Goal: Obtain resource: Obtain resource

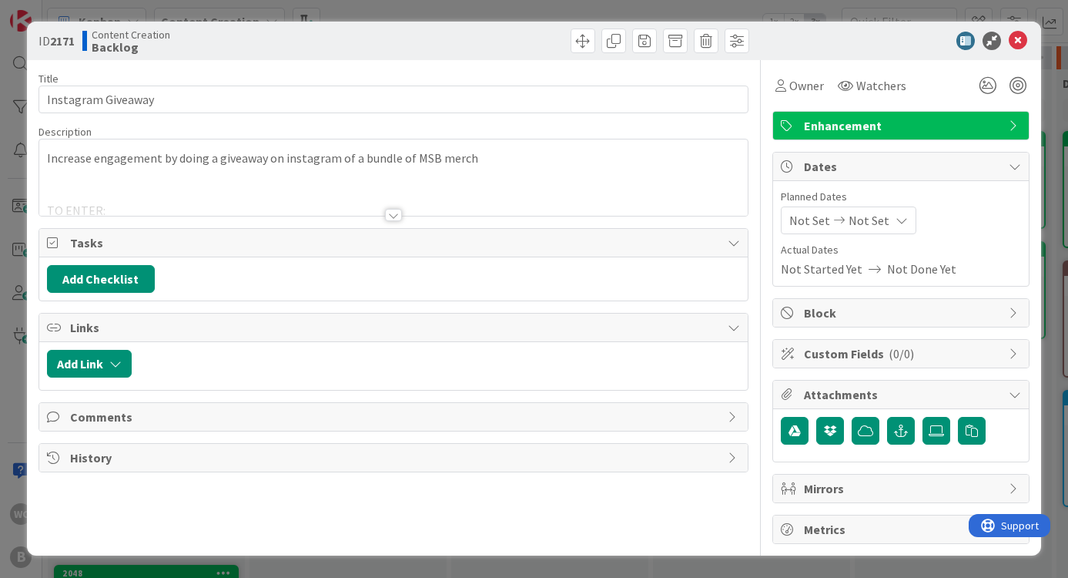
click at [102, 199] on div at bounding box center [393, 195] width 709 height 39
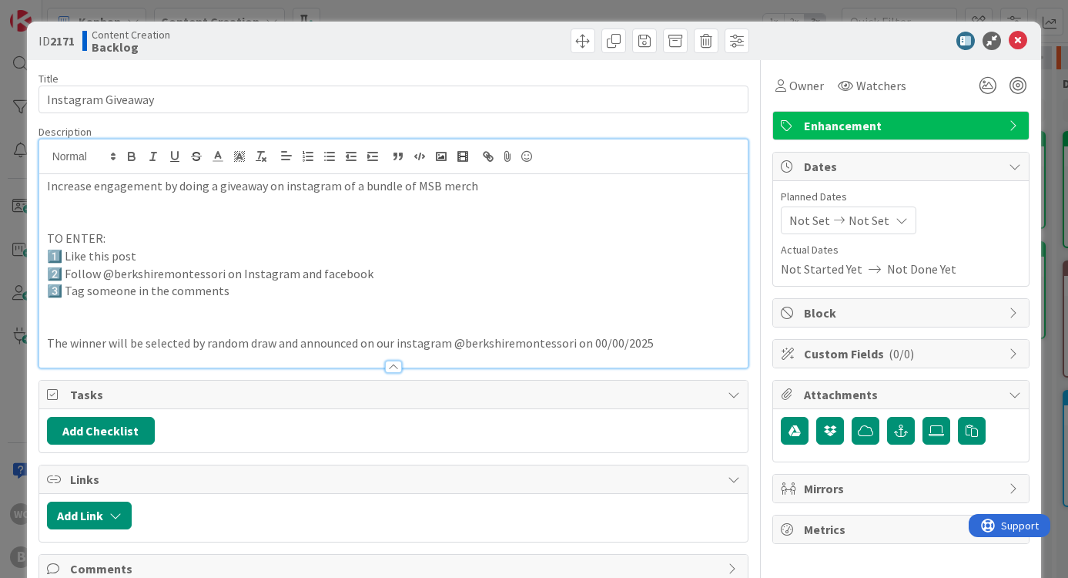
click at [75, 275] on p "2️⃣ Follow @berkshiremontessori on Instagram and facebook" at bounding box center [394, 274] width 694 height 18
click at [423, 270] on p "2️⃣ Make sure you're following @berkshiremontessori on Instagram and facebook" at bounding box center [394, 274] width 694 height 18
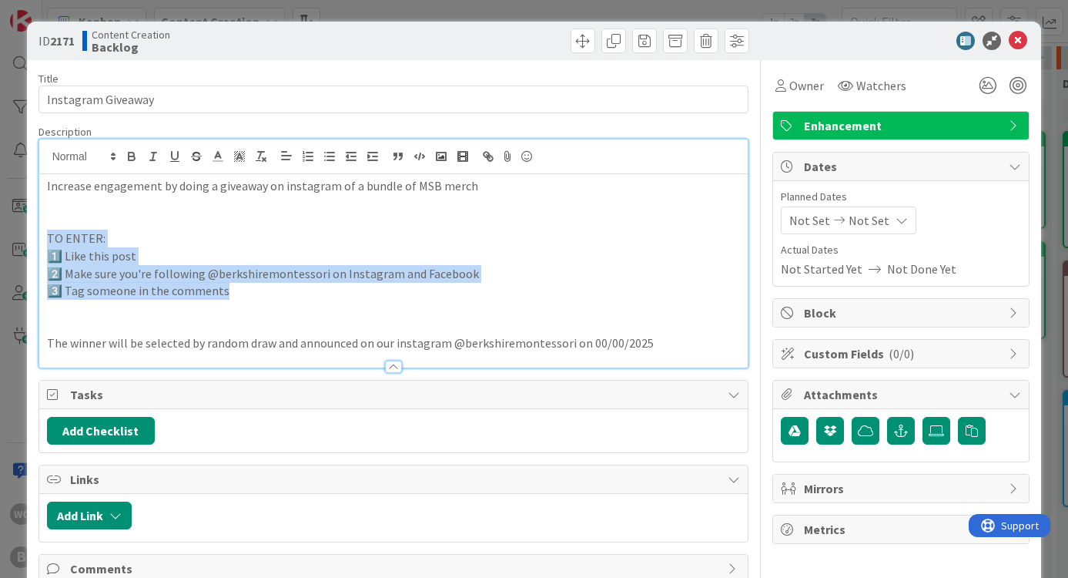
drag, startPoint x: 239, startPoint y: 287, endPoint x: 44, endPoint y: 232, distance: 202.6
click at [44, 232] on div "Increase engagement by doing a giveaway on instagram of a bundle of MSB merch T…" at bounding box center [393, 270] width 709 height 193
copy div "TO ENTER: 1️⃣ Like this post 2️⃣ Make sure you're following @berkshiremontessor…"
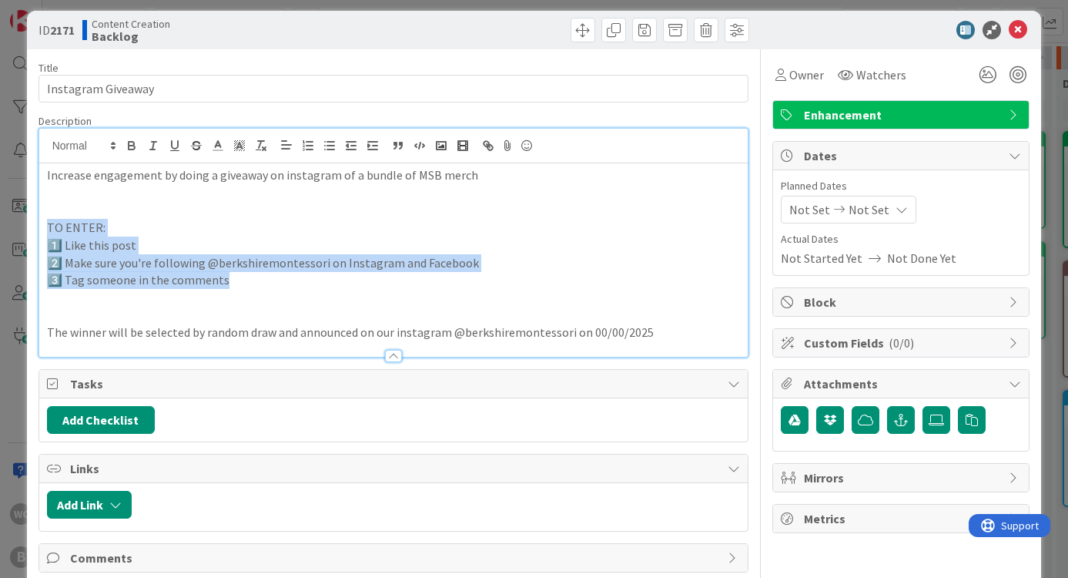
scroll to position [10, 0]
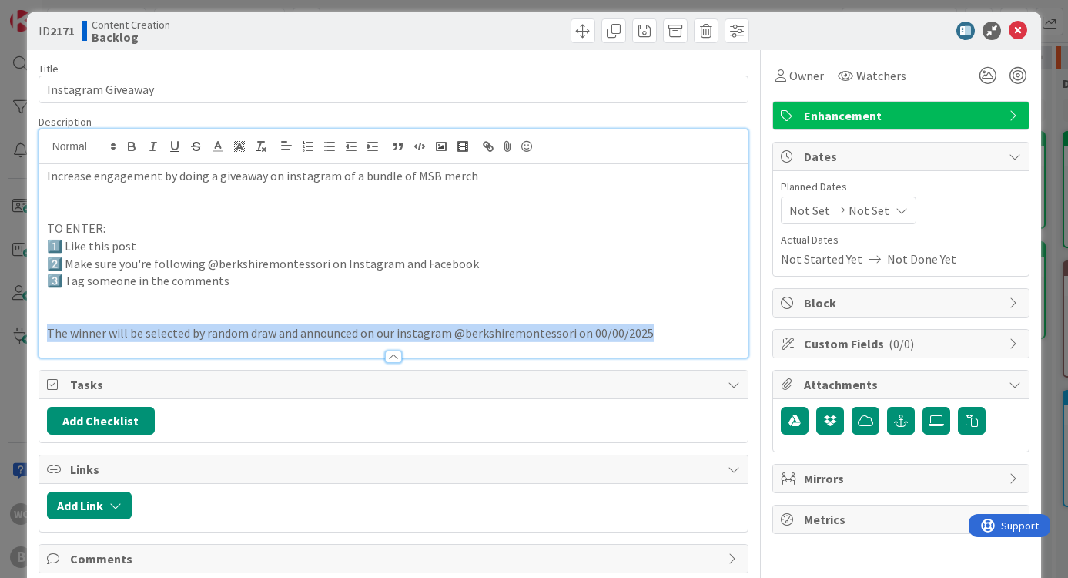
drag, startPoint x: 654, startPoint y: 324, endPoint x: 0, endPoint y: 321, distance: 653.9
click at [0, 321] on div "ID 2171 Content Creation Backlog Title 18 / 128 Instagram Giveaway Description …" at bounding box center [534, 289] width 1068 height 578
drag, startPoint x: 465, startPoint y: 572, endPoint x: 71, endPoint y: 324, distance: 465.9
click at [71, 324] on p "The winner will be selected by random draw and announced on our instagram @berk…" at bounding box center [394, 333] width 694 height 18
copy p "The winner will be selected by random draw and announced on our instagram @berk…"
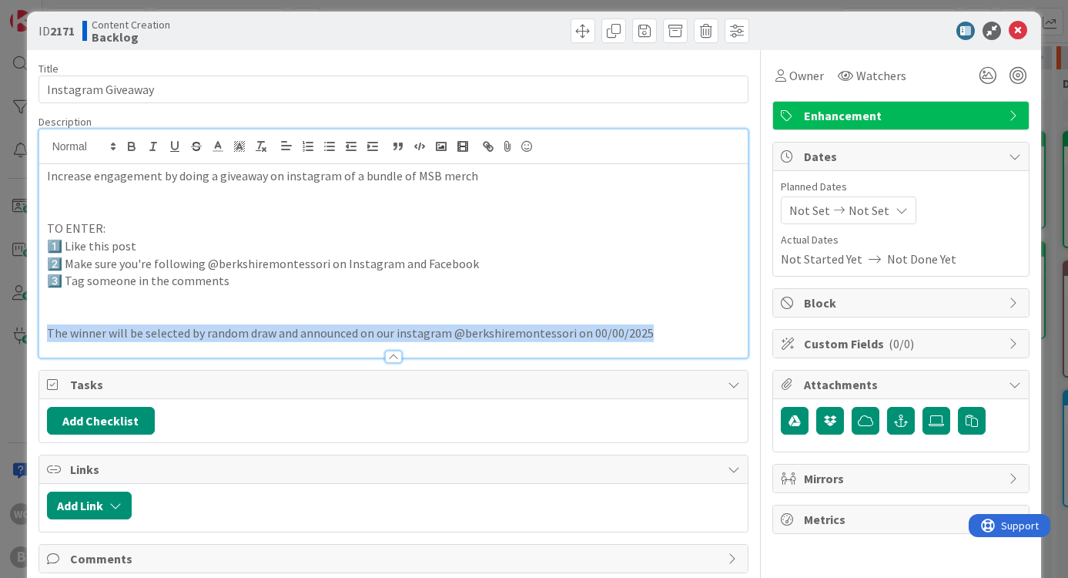
copy p "The winner will be selected by random draw and announced on our instagram @berk…"
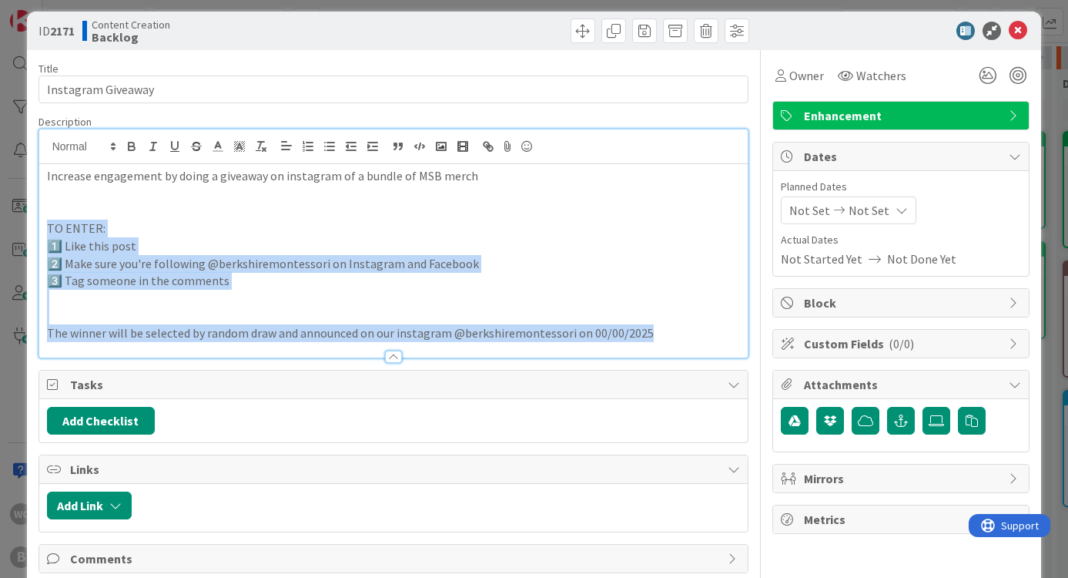
drag, startPoint x: 42, startPoint y: 222, endPoint x: 665, endPoint y: 334, distance: 632.4
click at [665, 334] on div "Increase engagement by doing a giveaway on instagram of a bundle of MSB merch T…" at bounding box center [393, 260] width 709 height 193
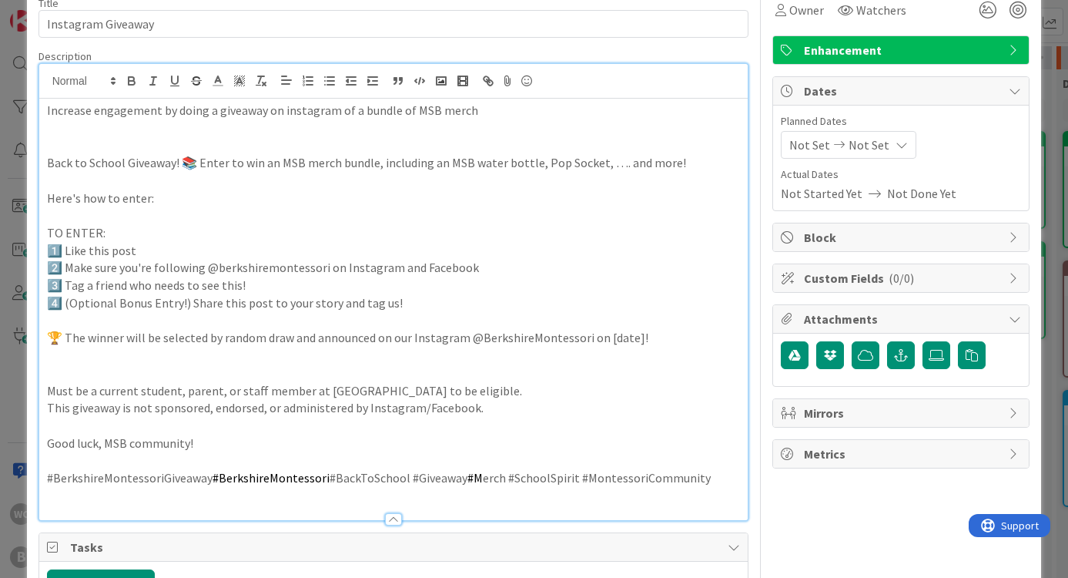
scroll to position [76, 0]
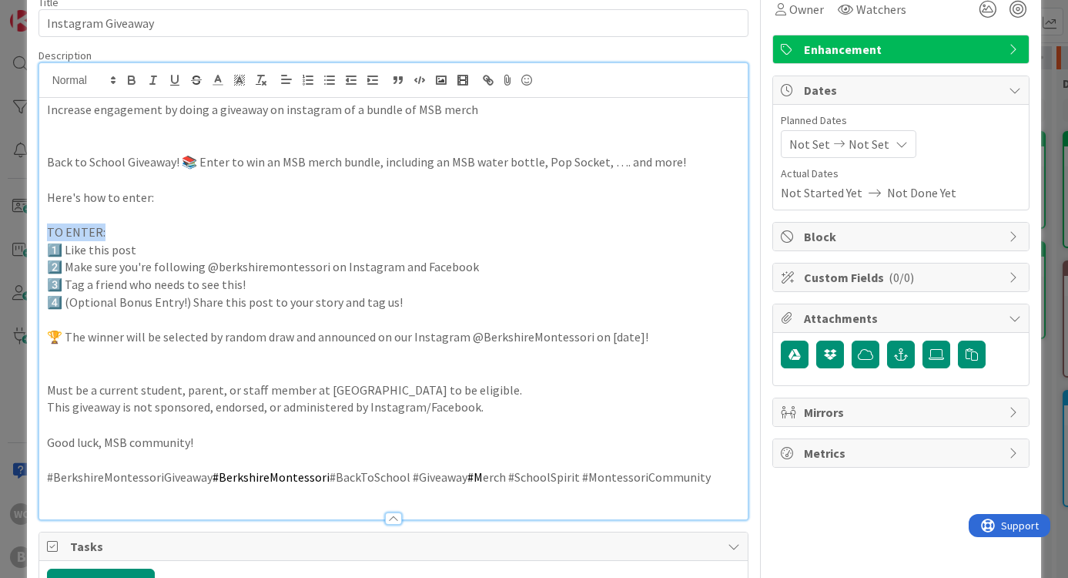
drag, startPoint x: 44, startPoint y: 226, endPoint x: 153, endPoint y: 224, distance: 109.4
click at [153, 224] on div "Increase engagement by doing a giveaway on instagram of a bundle of MSB merch B…" at bounding box center [393, 308] width 709 height 421
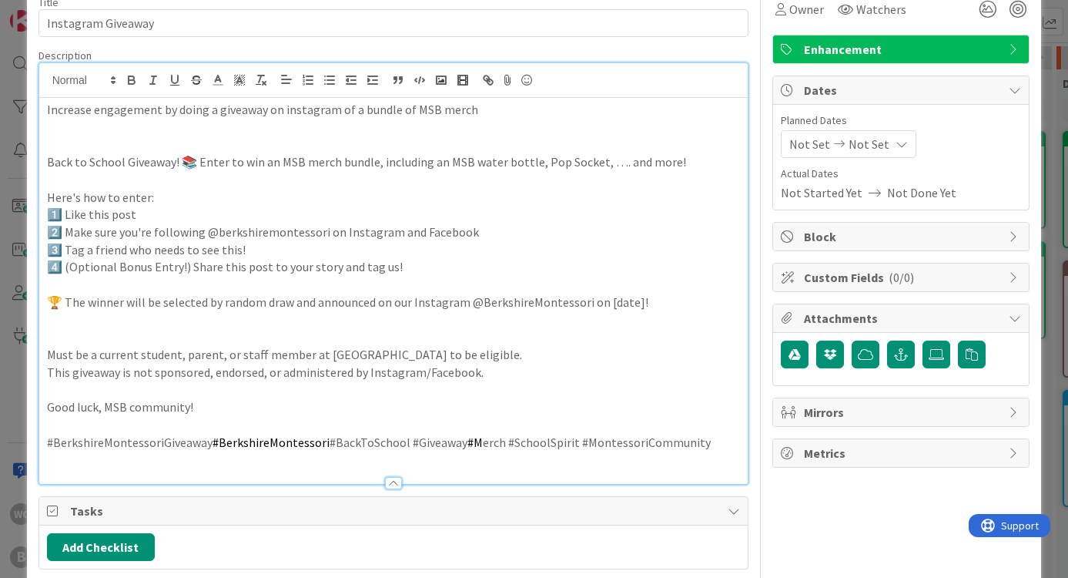
click at [67, 264] on p "4️⃣ (Optional Bonus Entry!) Share this post to your story and tag us!" at bounding box center [394, 267] width 694 height 18
click at [430, 263] on p "(Optional Bonus Entry!) Share this post to your story and tag us!" at bounding box center [394, 267] width 694 height 18
drag, startPoint x: 65, startPoint y: 298, endPoint x: 37, endPoint y: 297, distance: 28.5
click at [37, 297] on div "ID 2171 Content Creation Backlog Title 18 / 128 Instagram Giveaway Description …" at bounding box center [534, 348] width 1015 height 806
copy p "🏆 T"
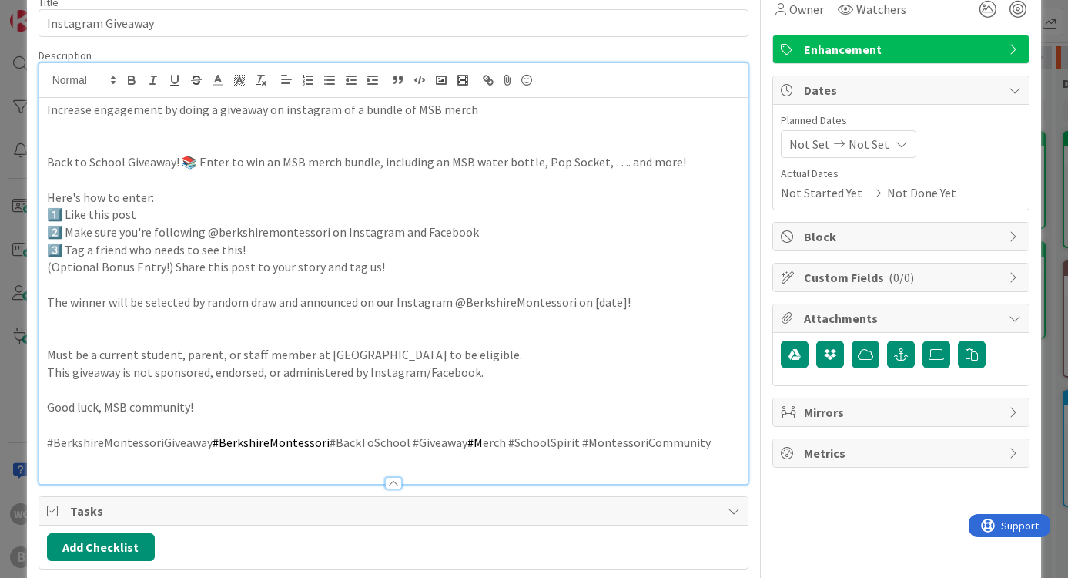
click at [649, 299] on p "The winner will be selected by random draw and announced on our Instagram @Berk…" at bounding box center [394, 302] width 694 height 18
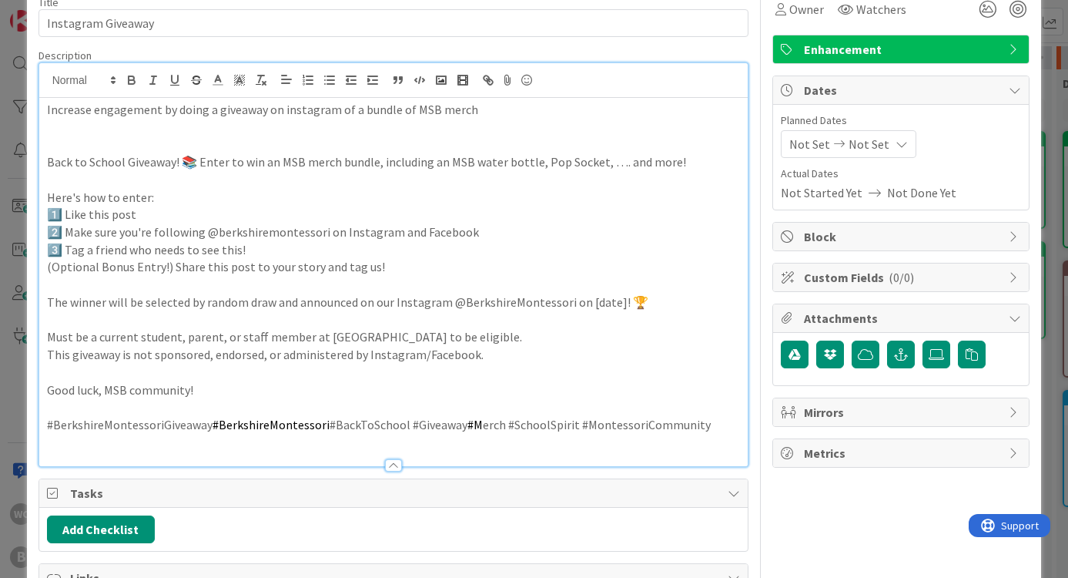
click at [52, 318] on p at bounding box center [394, 320] width 694 height 18
click at [44, 344] on div "Increase engagement by doing a giveaway on instagram of a bundle of MSB merch B…" at bounding box center [393, 282] width 709 height 368
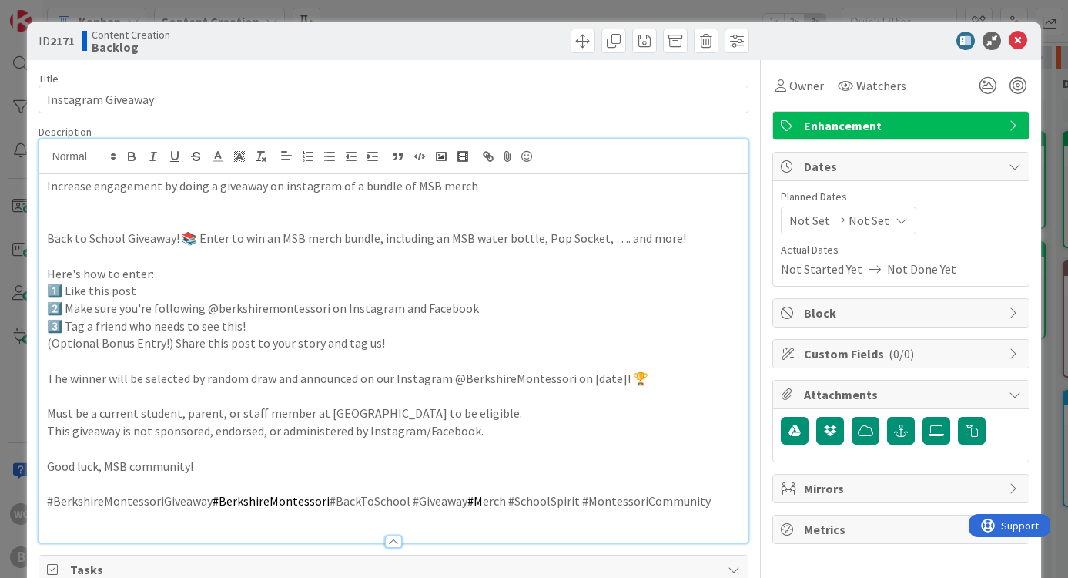
scroll to position [0, 0]
click at [65, 226] on p at bounding box center [394, 221] width 694 height 18
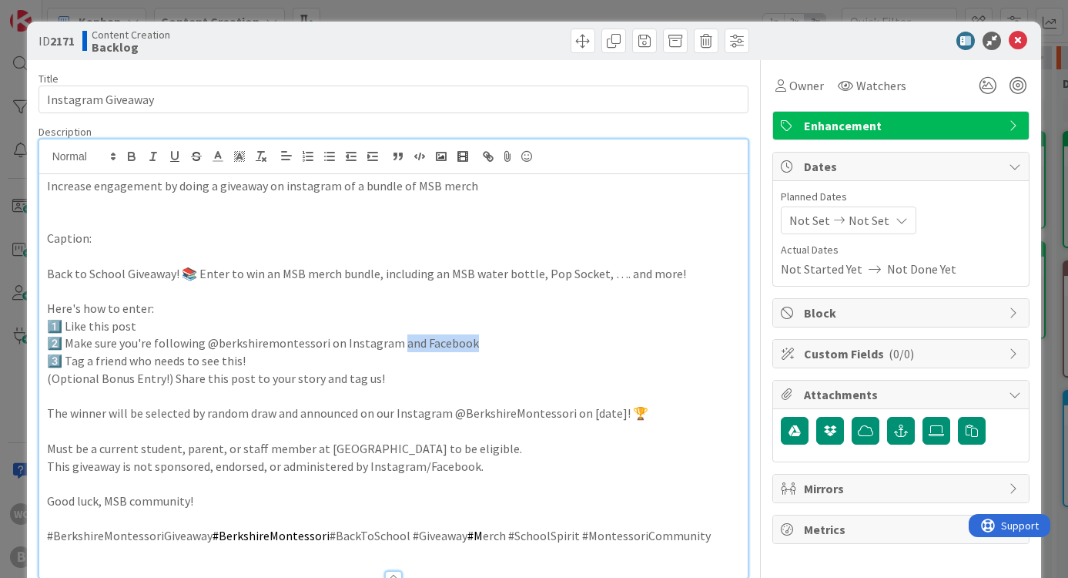
drag, startPoint x: 468, startPoint y: 341, endPoint x: 394, endPoint y: 340, distance: 74.7
click at [394, 340] on p "2️⃣ Make sure you're following @berkshiremontessori on Instagram and Facebook" at bounding box center [394, 343] width 694 height 18
click at [356, 407] on p "The winner will be selected by random draw and announced on our Instagram @Berk…" at bounding box center [394, 413] width 694 height 18
click at [1052, 258] on div "ID 2171 Content Creation Backlog Title 18 / 128 Instagram Giveaway Description …" at bounding box center [534, 289] width 1068 height 578
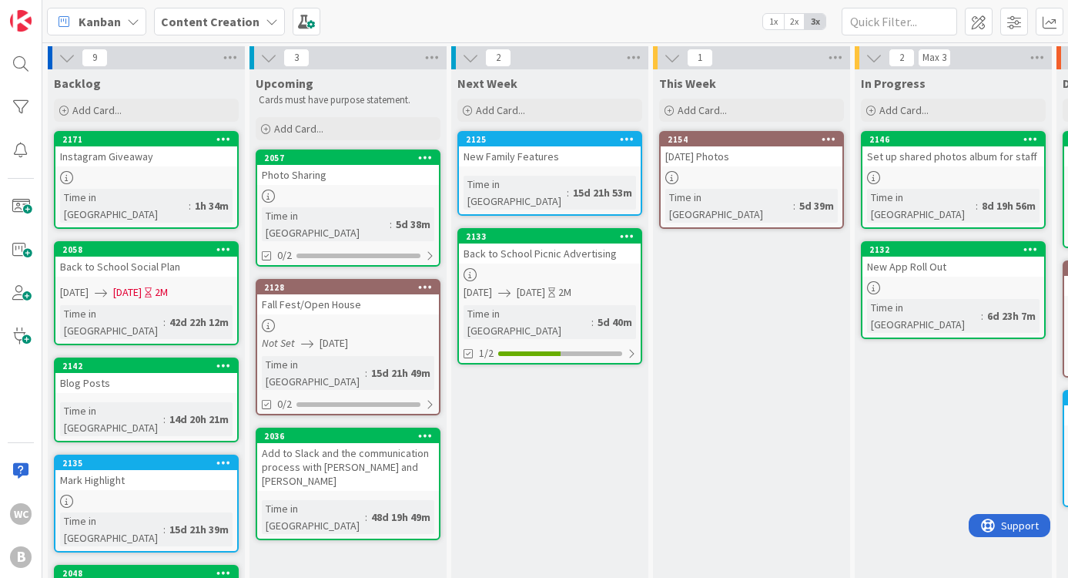
click at [139, 177] on div at bounding box center [146, 177] width 182 height 13
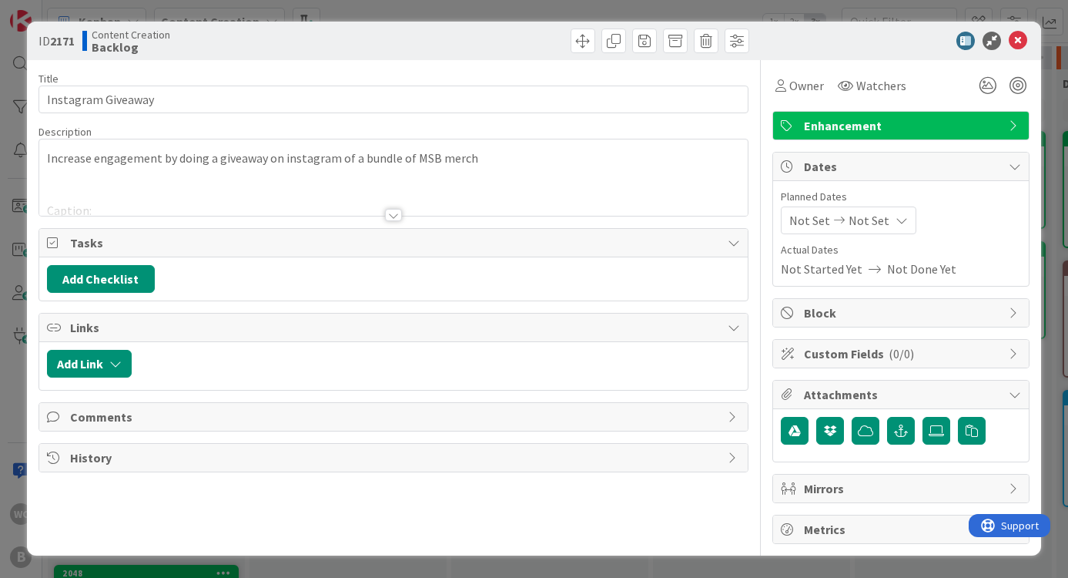
click at [121, 211] on div at bounding box center [393, 195] width 709 height 39
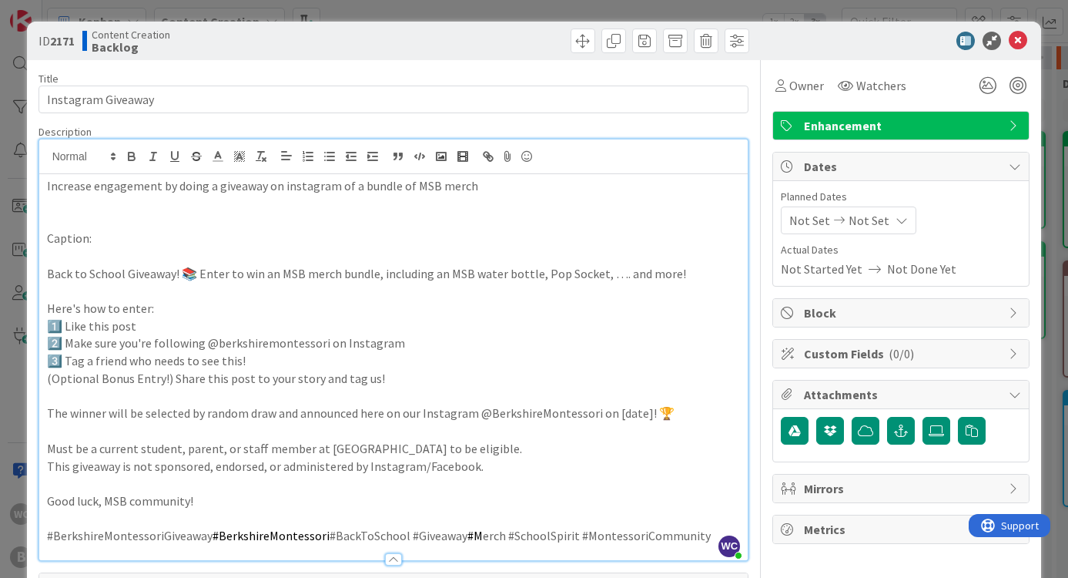
click at [43, 270] on div "Increase engagement by doing a giveaway on instagram of a bundle of MSB merch C…" at bounding box center [393, 367] width 709 height 386
click at [42, 271] on div "Increase engagement by doing a giveaway on instagram of a bundle of MSB merch C…" at bounding box center [393, 367] width 709 height 386
drag, startPoint x: 668, startPoint y: 407, endPoint x: 648, endPoint y: 407, distance: 20.0
click at [648, 407] on p "The winner will be selected by random draw and announced here on our Instagram …" at bounding box center [394, 413] width 694 height 18
copy p "🏆"
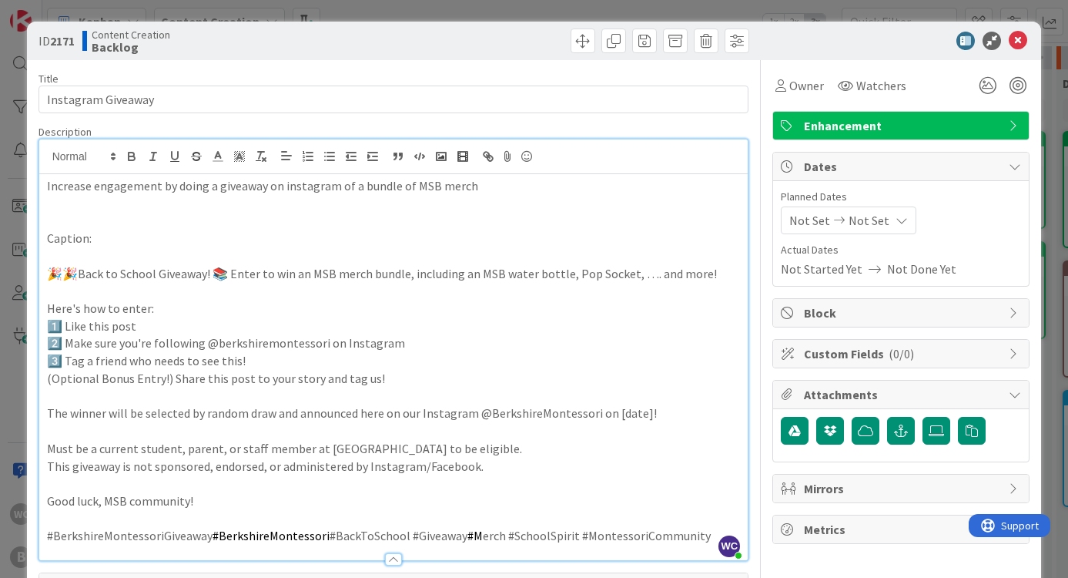
click at [45, 404] on div "Increase engagement by doing a giveaway on instagram of a bundle of MSB merch C…" at bounding box center [393, 367] width 709 height 386
drag, startPoint x: 76, startPoint y: 272, endPoint x: 210, endPoint y: 272, distance: 133.3
click at [210, 272] on p "🎉🎉Back to School Giveaway! 📚 Enter to win an MSB merch bundle, including an MSB…" at bounding box center [394, 274] width 694 height 18
drag, startPoint x: 210, startPoint y: 271, endPoint x: 163, endPoint y: 271, distance: 47.0
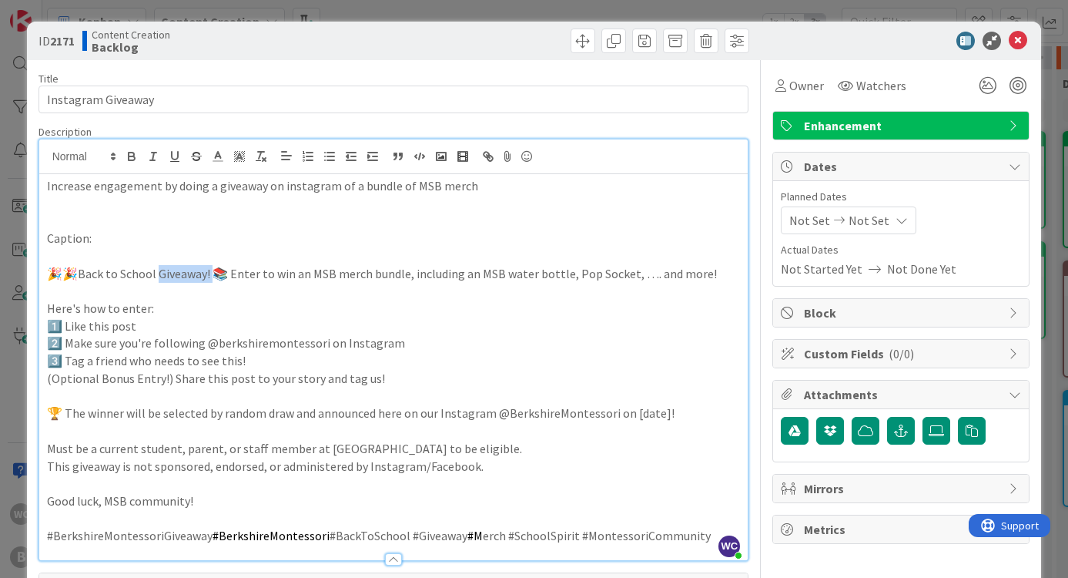
click at [163, 271] on p "🎉🎉Back to School Giveaway! 📚 Enter to win an MSB merch bundle, including an MSB…" at bounding box center [394, 274] width 694 height 18
copy p "veaway! 📚"
click at [62, 270] on p "🎉🎉Back to School Giveaway! 📚 Enter to win an MSB merch bundle, including an MSB…" at bounding box center [394, 274] width 694 height 18
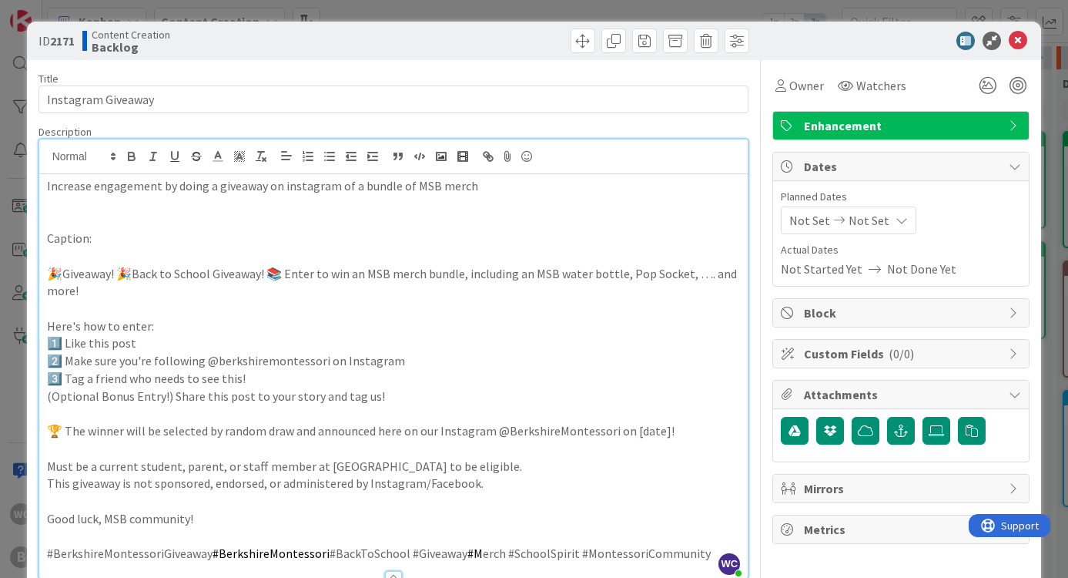
click at [61, 272] on p "🎉Giveaway! 🎉Back to School Giveaway! 📚 Enter to win an MSB merch bundle, includ…" at bounding box center [394, 282] width 694 height 35
click at [119, 272] on p "🎉 Giveaway! 🎉Back to School Giveaway! 📚 Enter to win an MSB merch bundle, inclu…" at bounding box center [394, 282] width 694 height 35
drag, startPoint x: 138, startPoint y: 272, endPoint x: 286, endPoint y: 270, distance: 147.9
click at [286, 270] on p "🎉 Giveaway! 🎉Back to School Giveaway! 📚 Enter to win an MSB merch bundle, inclu…" at bounding box center [394, 282] width 694 height 35
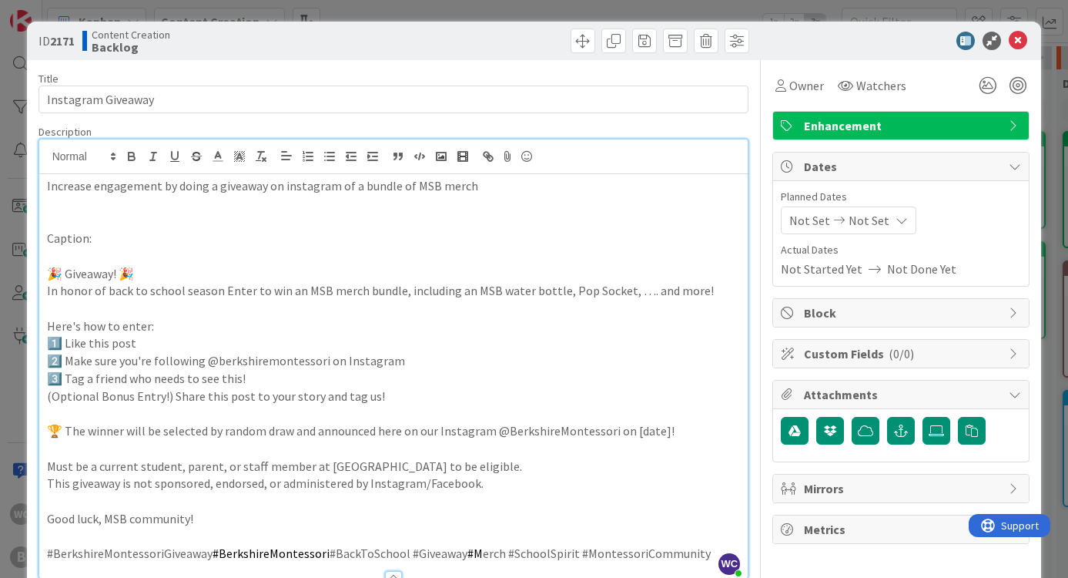
click at [196, 287] on p "In honor of back to school season Enter to win an MSB merch bundle, including a…" at bounding box center [394, 291] width 694 height 18
drag, startPoint x: 180, startPoint y: 290, endPoint x: 105, endPoint y: 289, distance: 75.5
click at [105, 289] on p "In honor of back to school Enter to win an MSB merch bundle, including an MSB w…" at bounding box center [394, 291] width 694 height 18
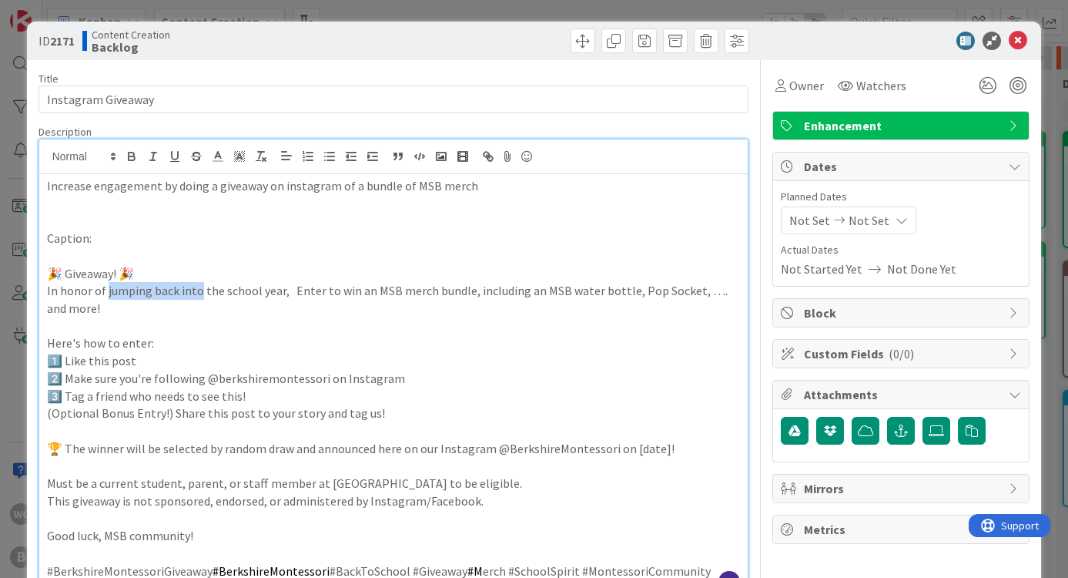
drag, startPoint x: 106, startPoint y: 290, endPoint x: 196, endPoint y: 290, distance: 89.3
click at [196, 290] on p "In honor of jumping back into the school year, Enter to win an MSB merch bundle…" at bounding box center [394, 299] width 694 height 35
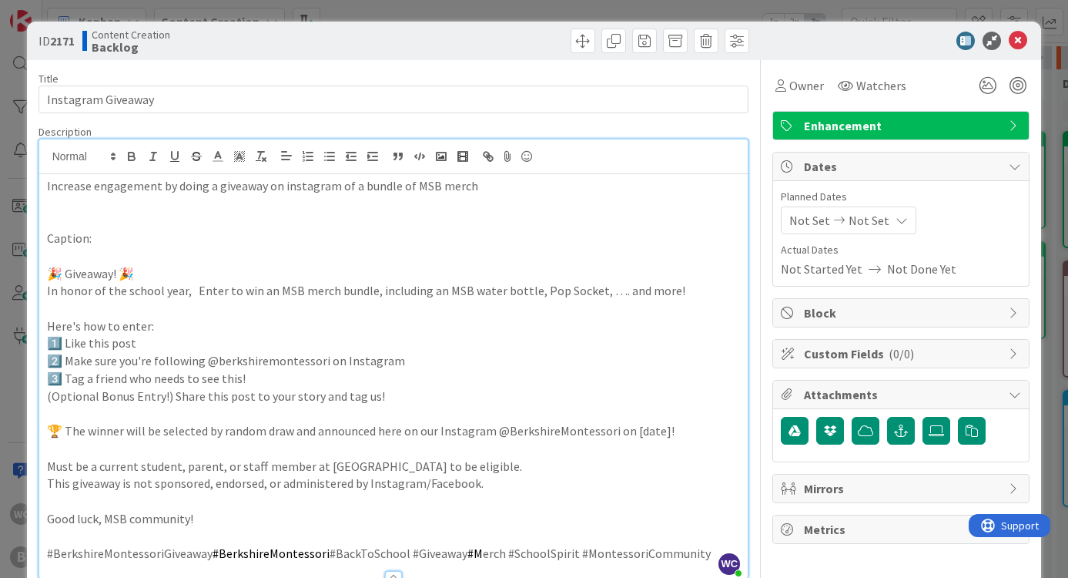
click at [122, 287] on p "In honor of the school year, Enter to win an MSB merch bundle, including an MSB…" at bounding box center [394, 291] width 694 height 18
click at [213, 288] on p "In honor of the new school year, Enter to win an MSB merch bundle, including an…" at bounding box center [394, 291] width 694 height 18
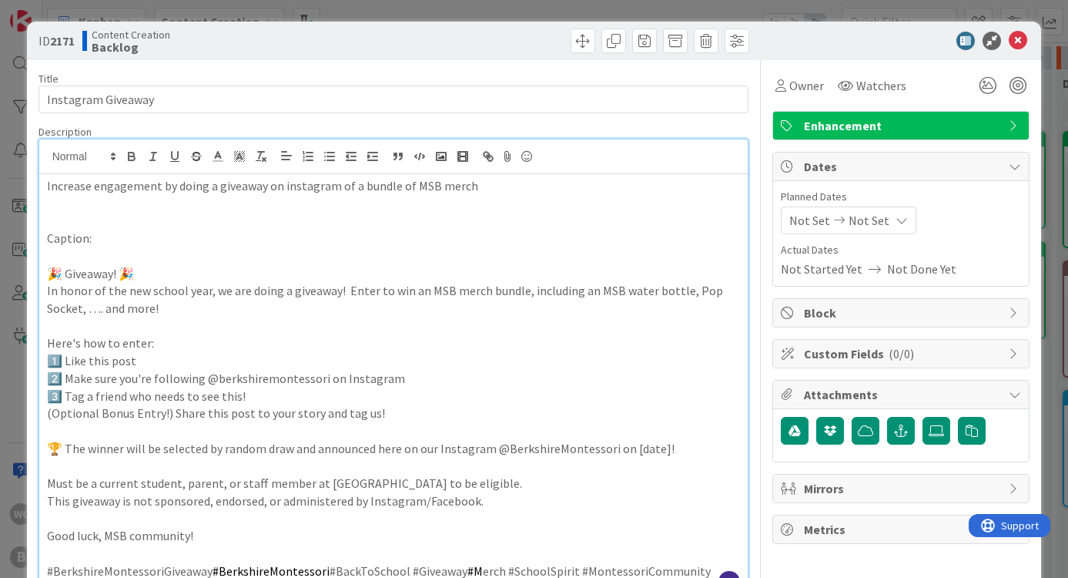
click at [345, 289] on p "In honor of the new school year, we are doing a giveaway! Enter to win an MSB m…" at bounding box center [394, 299] width 694 height 35
click at [165, 307] on p "In honor of the new school year, we are doing a giveaway! Enter to win an MSB m…" at bounding box center [394, 299] width 694 height 35
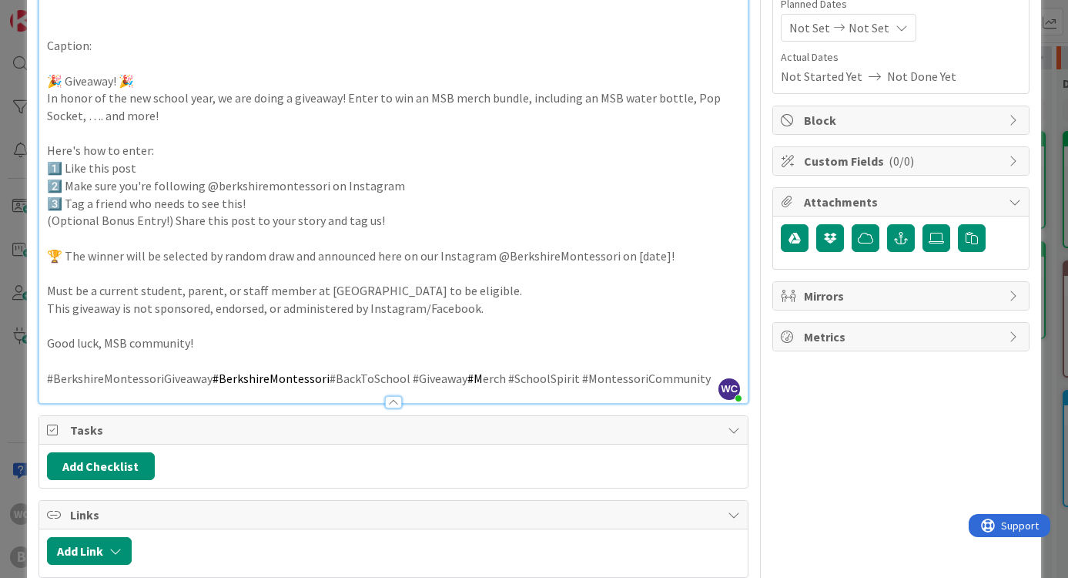
scroll to position [204, 0]
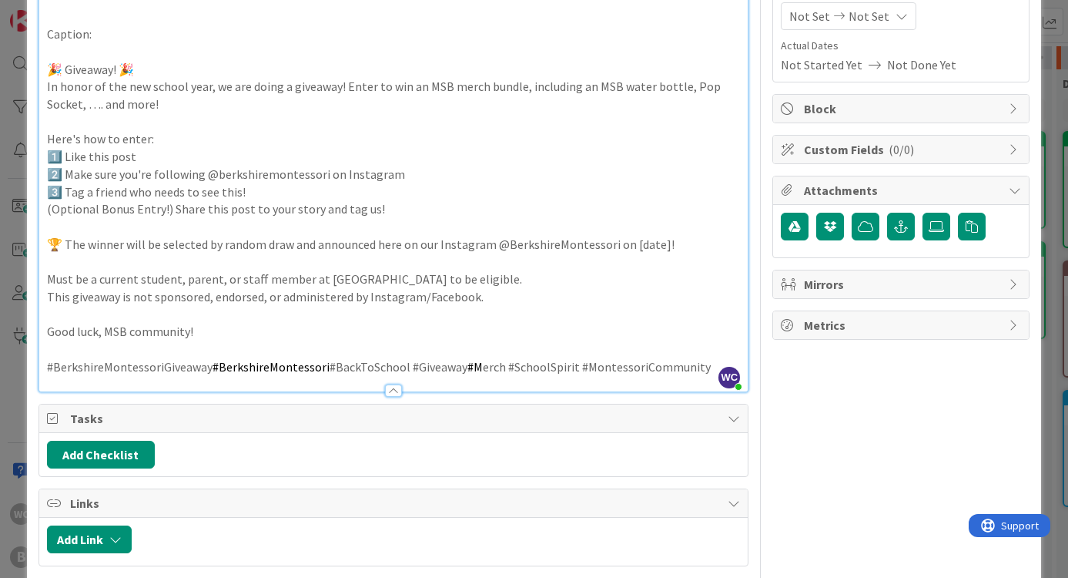
click at [702, 358] on p "#BerkshireMontessoriGiveaway #BerkshireMontessori #BackToSchool #Giveaway #M er…" at bounding box center [394, 367] width 694 height 18
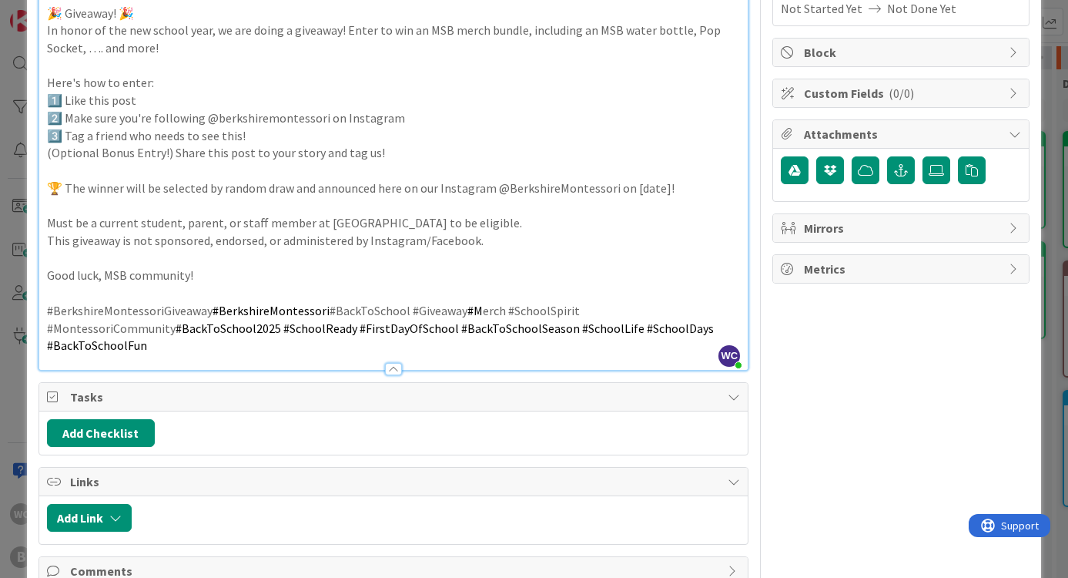
scroll to position [260, 0]
click at [499, 302] on p "#BerkshireMontessoriGiveaway #BerkshireMontessori #BackToSchool #Giveaway #M er…" at bounding box center [394, 328] width 694 height 52
drag, startPoint x: 233, startPoint y: 335, endPoint x: 150, endPoint y: 334, distance: 83.2
click at [150, 335] on span "#BackToSchool2025 #SchoolReady #FirstDayOfSchool #BackToSchoolSeason #SchoolLif…" at bounding box center [381, 336] width 669 height 33
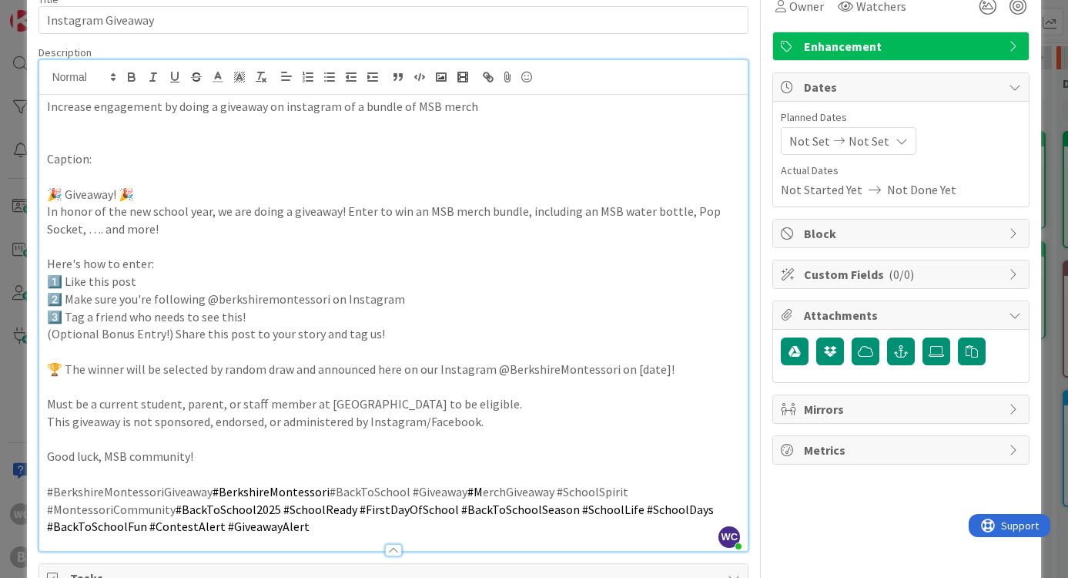
scroll to position [78, 0]
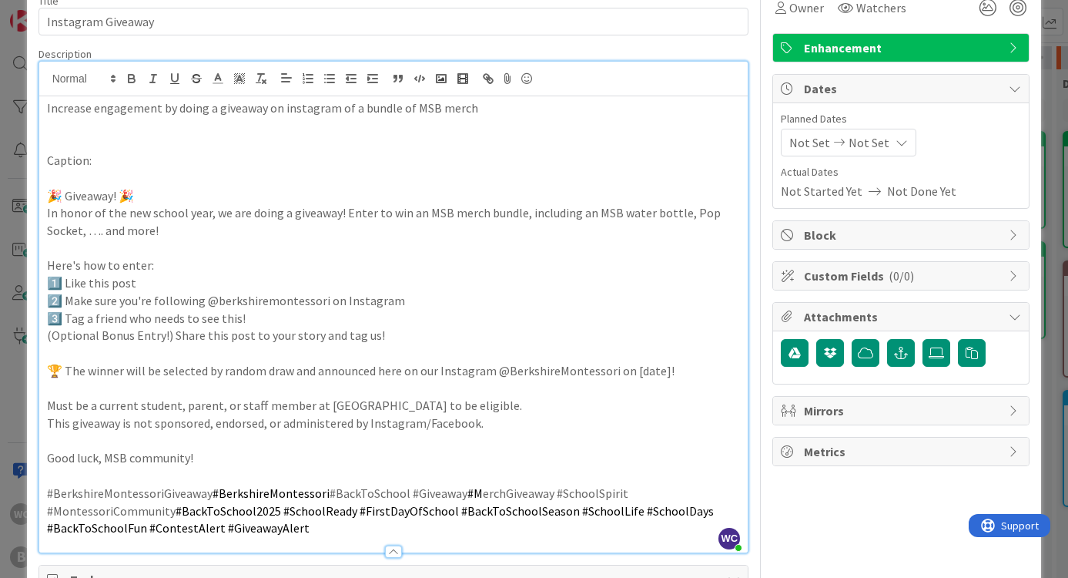
click at [44, 173] on div "Increase engagement by doing a giveaway on instagram of a bundle of MSB merch C…" at bounding box center [393, 324] width 709 height 456
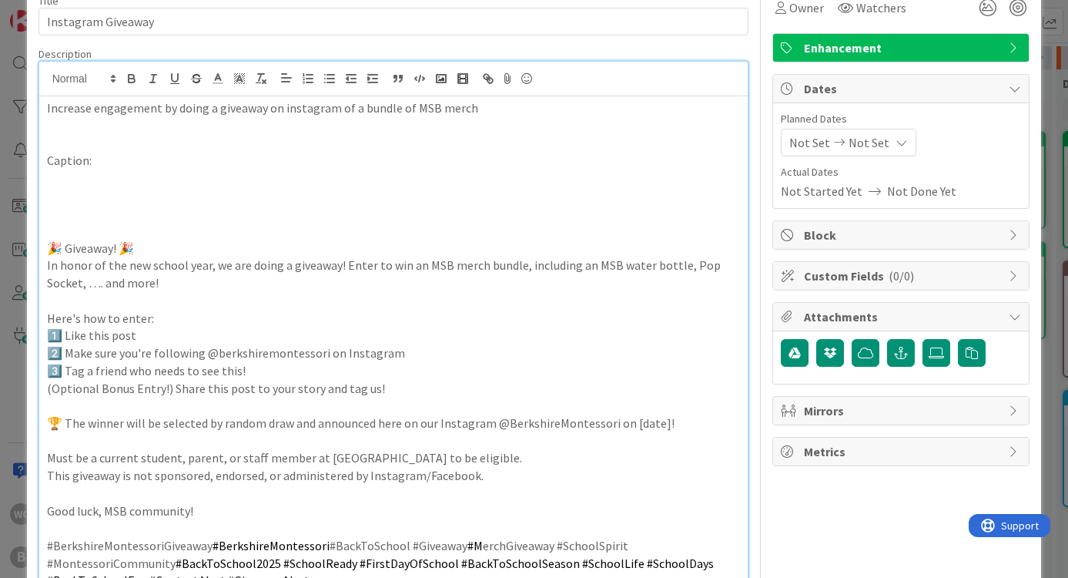
click at [44, 173] on div "Increase engagement by doing a giveaway on instagram of a bundle of MSB merch C…" at bounding box center [393, 350] width 709 height 508
click at [44, 185] on div "Increase engagement by doing a giveaway on instagram of a bundle of MSB merch C…" at bounding box center [393, 350] width 709 height 508
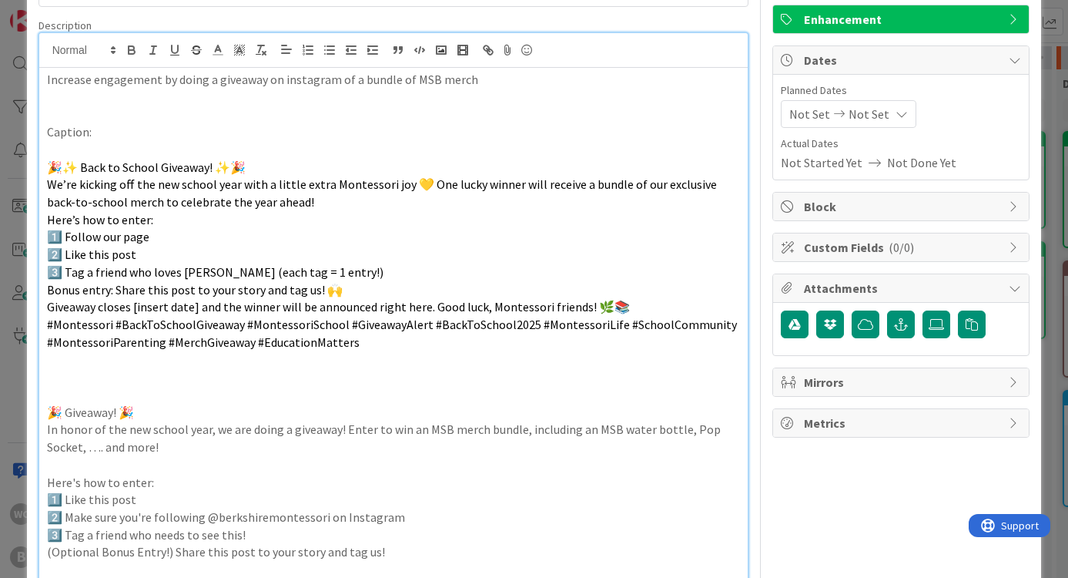
scroll to position [116, 0]
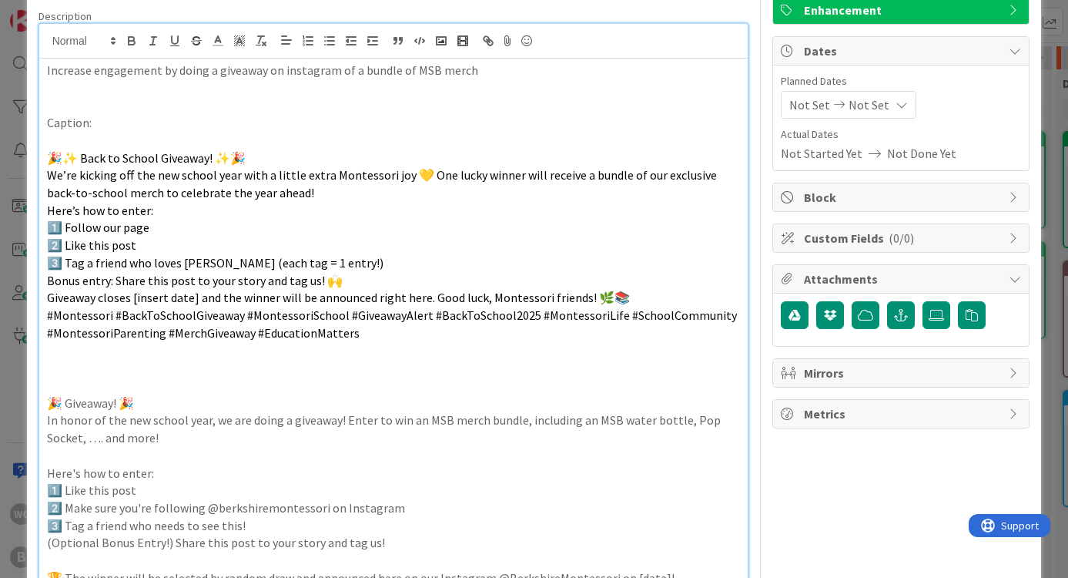
click at [45, 291] on div "Increase engagement by doing a giveaway on instagram of a bundle of MSB merch C…" at bounding box center [393, 409] width 709 height 701
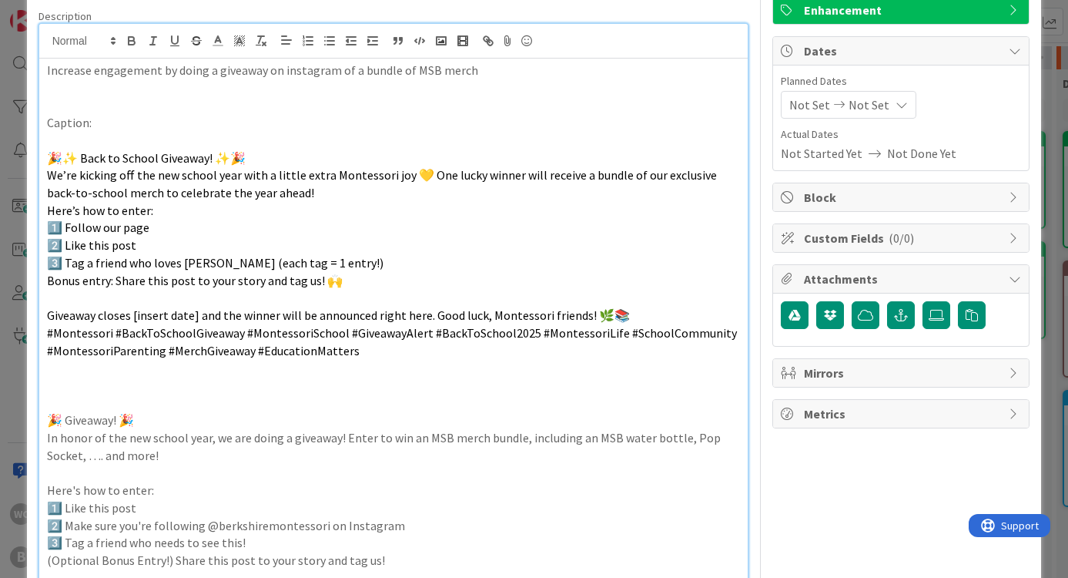
click at [45, 206] on div "Increase engagement by doing a giveaway on instagram of a bundle of MSB merch C…" at bounding box center [393, 418] width 709 height 719
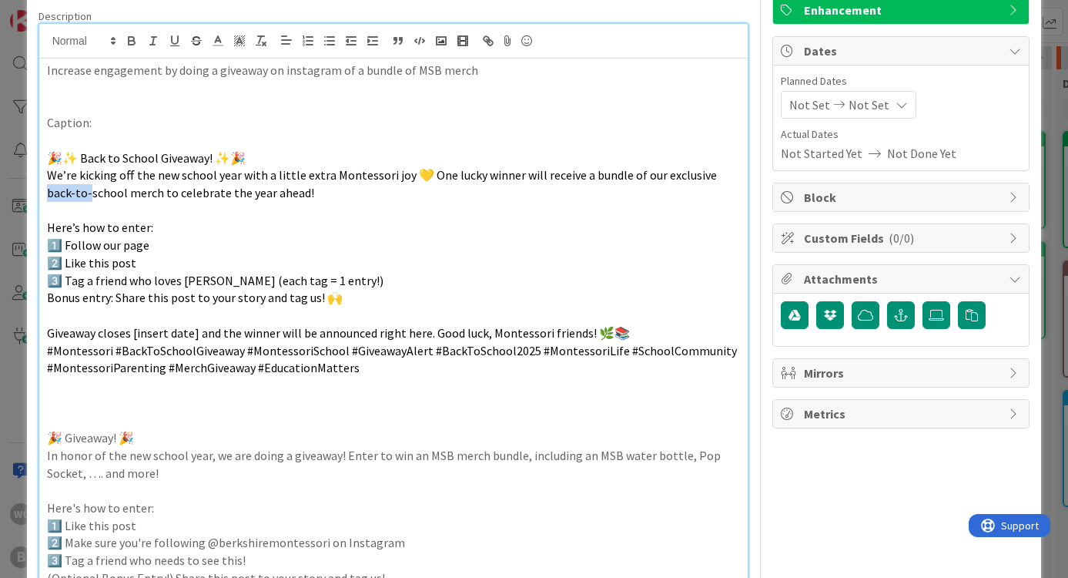
drag, startPoint x: 705, startPoint y: 174, endPoint x: 61, endPoint y: 188, distance: 644.1
click at [61, 188] on span "We’re kicking off the new school year with a little extra Montessori joy 💛 One …" at bounding box center [383, 183] width 672 height 33
click at [719, 169] on span "We’re kicking off the new school year with a little extra Montessori joy 💛 One …" at bounding box center [383, 183] width 672 height 33
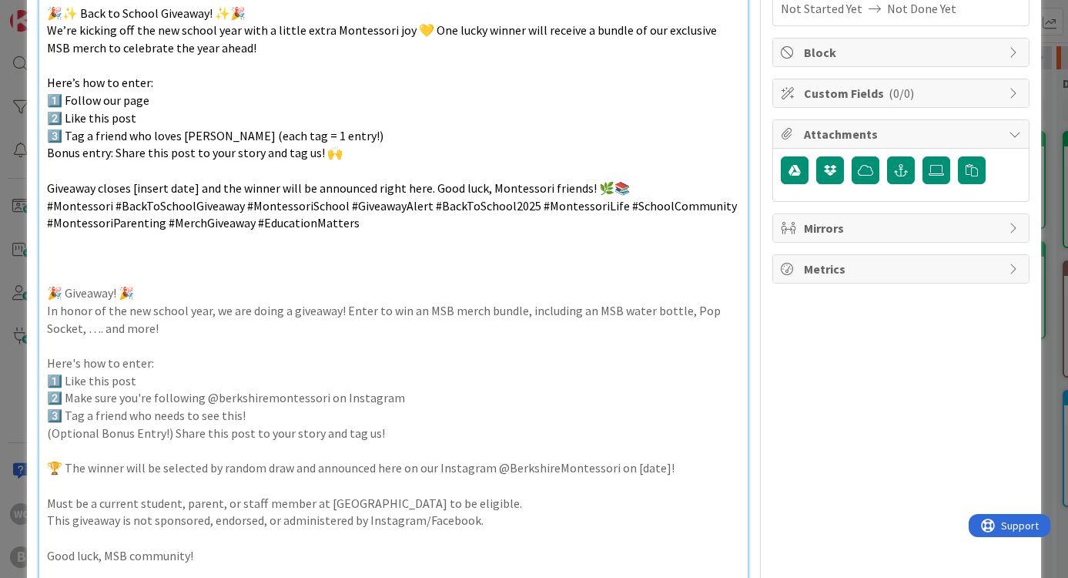
scroll to position [277, 0]
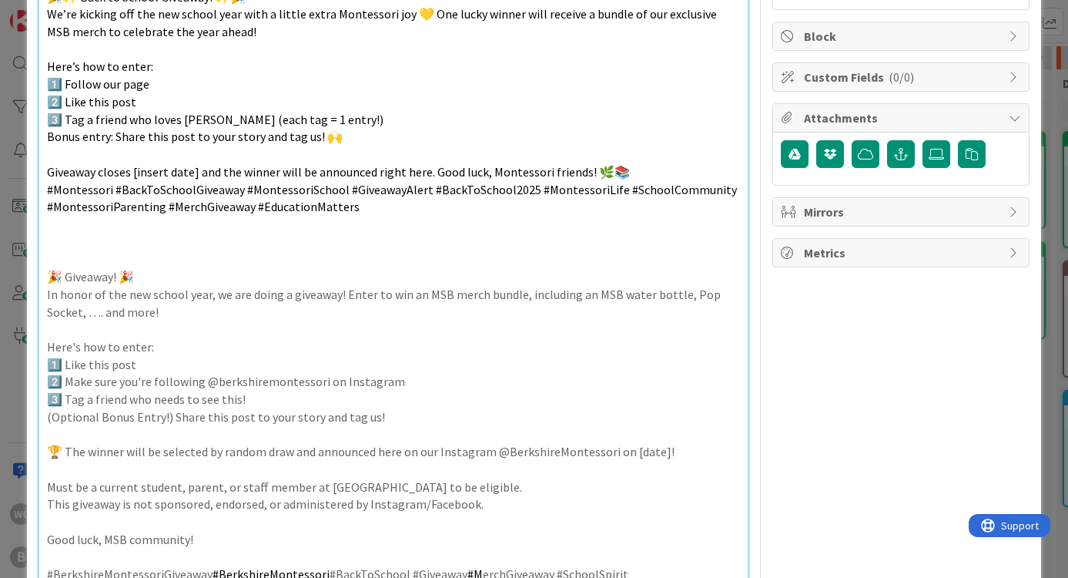
click at [43, 179] on div "Increase engagement by doing a giveaway on instagram of a bundle of MSB merch C…" at bounding box center [393, 266] width 709 height 736
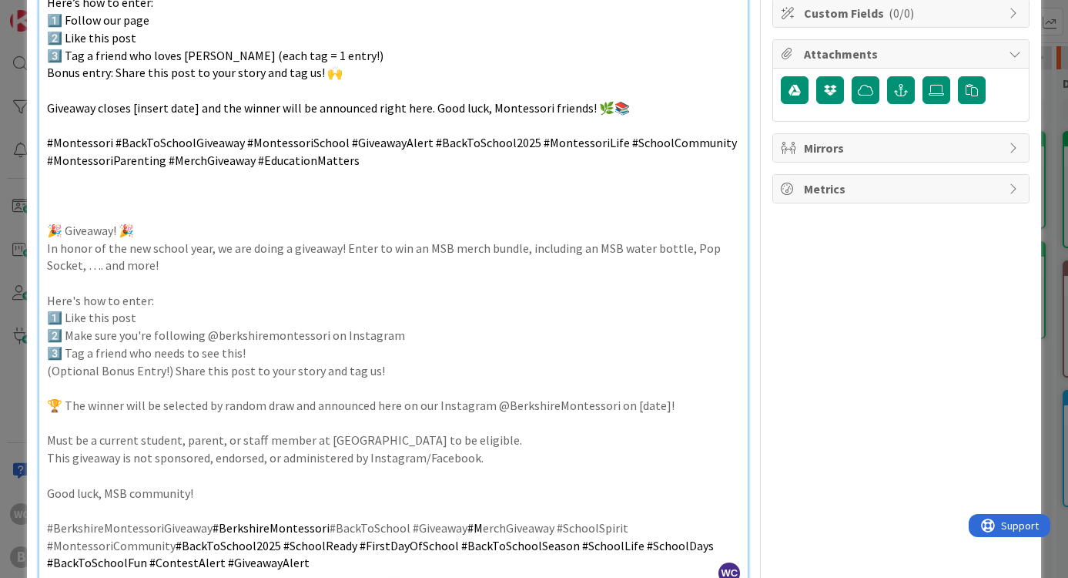
scroll to position [337, 0]
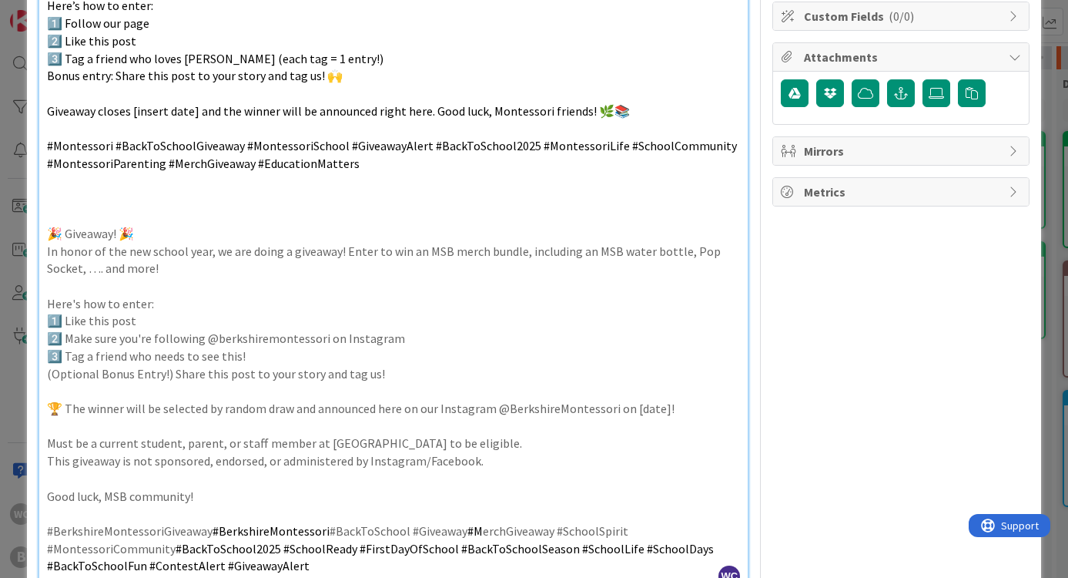
click at [53, 138] on span "#Montessori #BackToSchoolGiveaway #MontessoriSchool #GiveawayAlert #BackToSchoo…" at bounding box center [393, 154] width 692 height 33
click at [485, 157] on p "#BerkshireMontessori #BackToSchoolGiveaway #MontessoriSchool #GiveawayAlert #Ba…" at bounding box center [394, 154] width 694 height 35
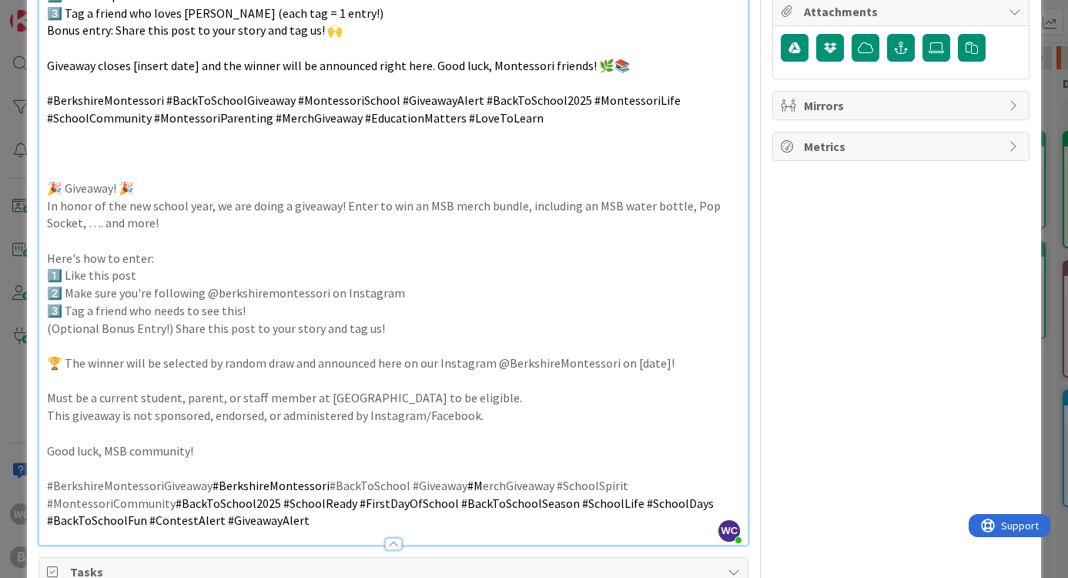
scroll to position [412, 0]
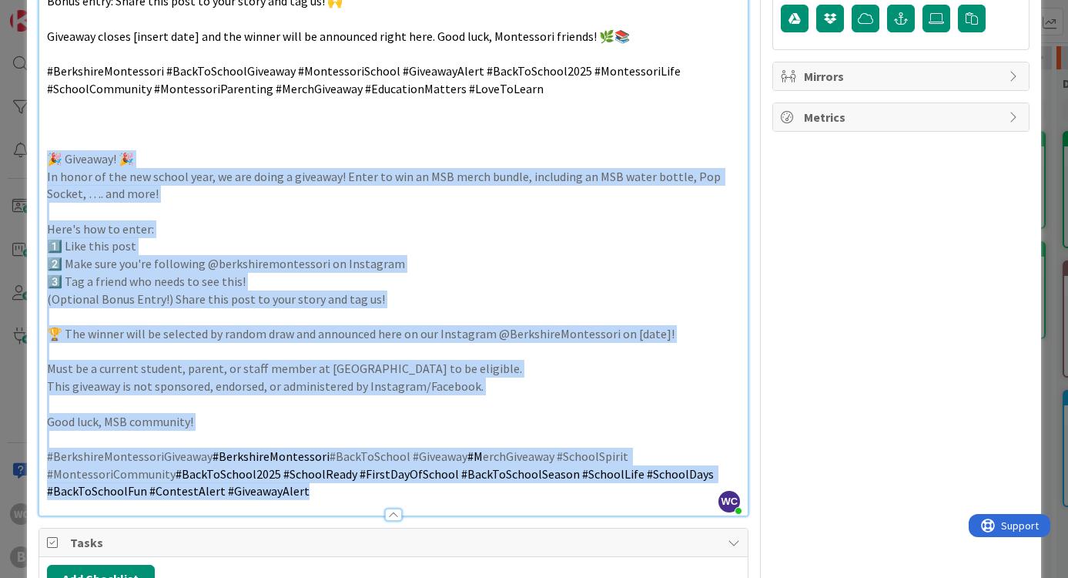
drag, startPoint x: 45, startPoint y: 142, endPoint x: 384, endPoint y: 481, distance: 479.8
click at [384, 481] on div "Description WC Willow Covendecker just joined Increase engagement by doing a gi…" at bounding box center [394, 114] width 711 height 803
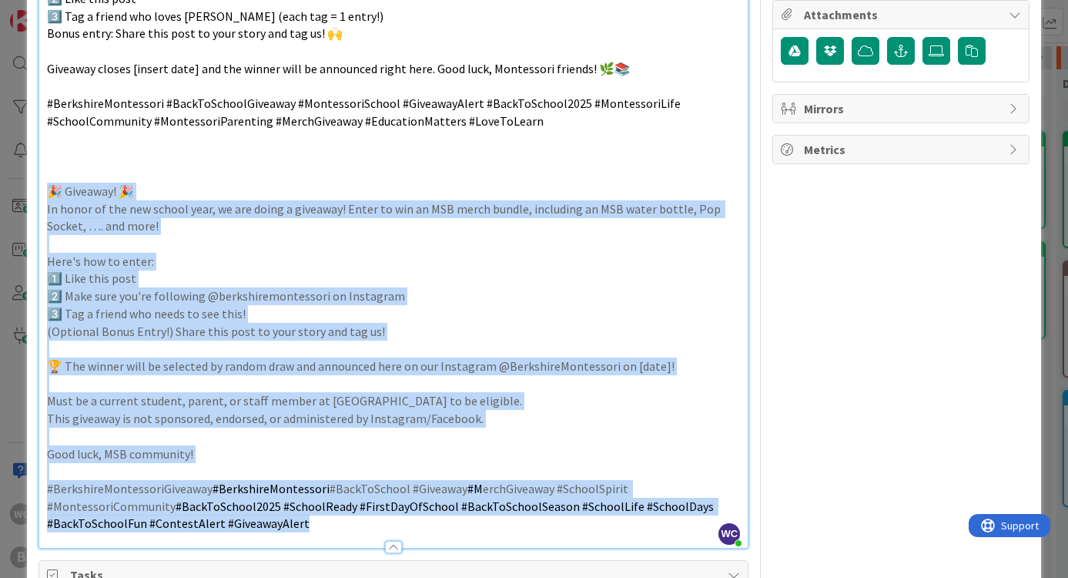
scroll to position [396, 0]
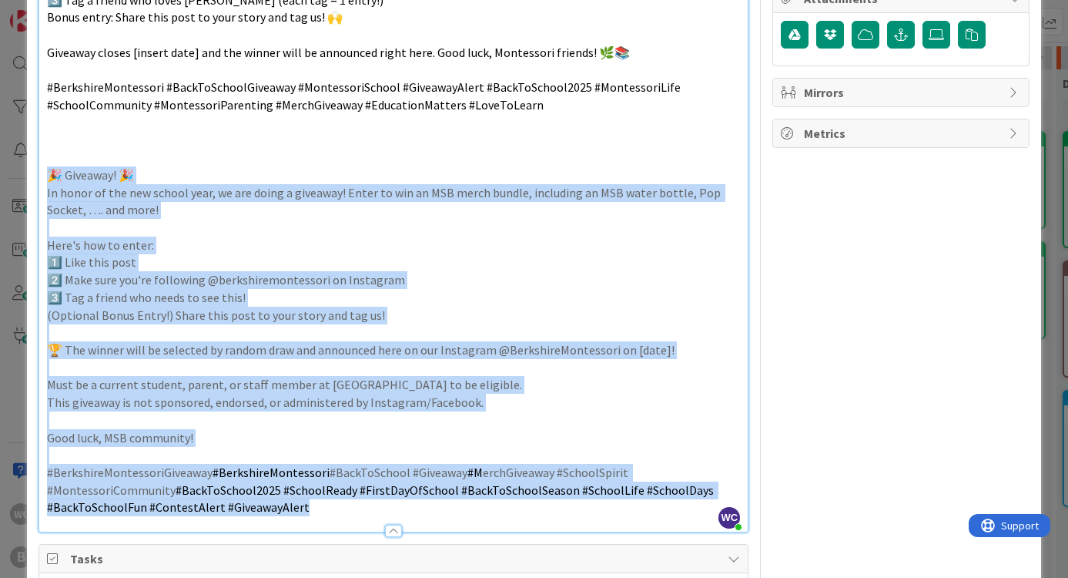
click at [261, 446] on p at bounding box center [394, 455] width 694 height 18
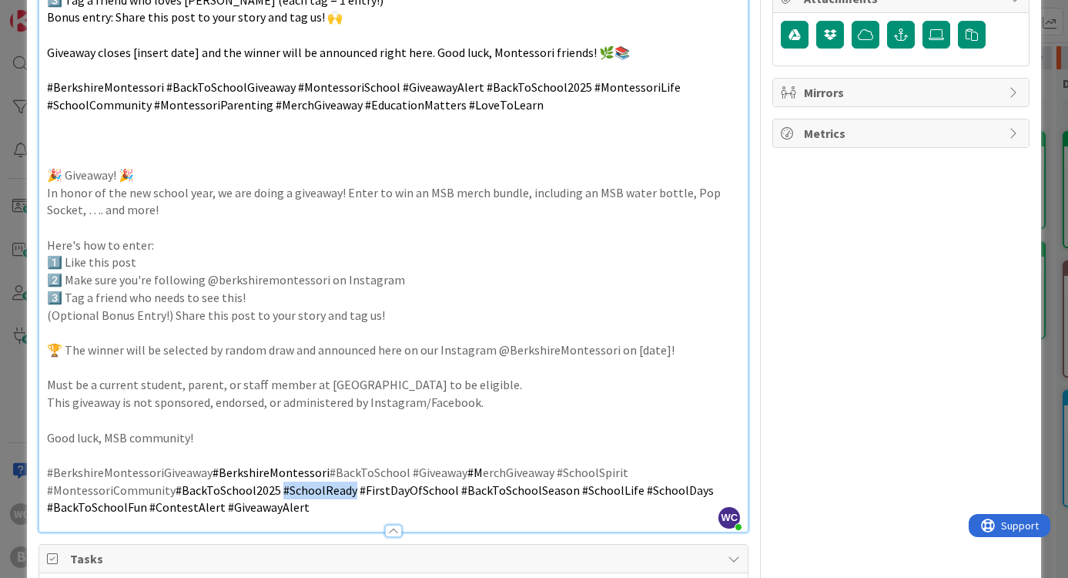
drag, startPoint x: 351, startPoint y: 470, endPoint x: 280, endPoint y: 469, distance: 71.6
click at [280, 482] on span "#BackToSchool2025 #SchoolReady #FirstDayOfSchool #BackToSchoolSeason #SchoolLif…" at bounding box center [381, 498] width 669 height 33
copy span "#SchoolReady"
click at [536, 93] on p "#BerkshireMontessori #BackToSchoolGiveaway #MontessoriSchool #GiveawayAlert #Ba…" at bounding box center [394, 96] width 694 height 35
drag, startPoint x: 333, startPoint y: 483, endPoint x: 222, endPoint y: 484, distance: 110.9
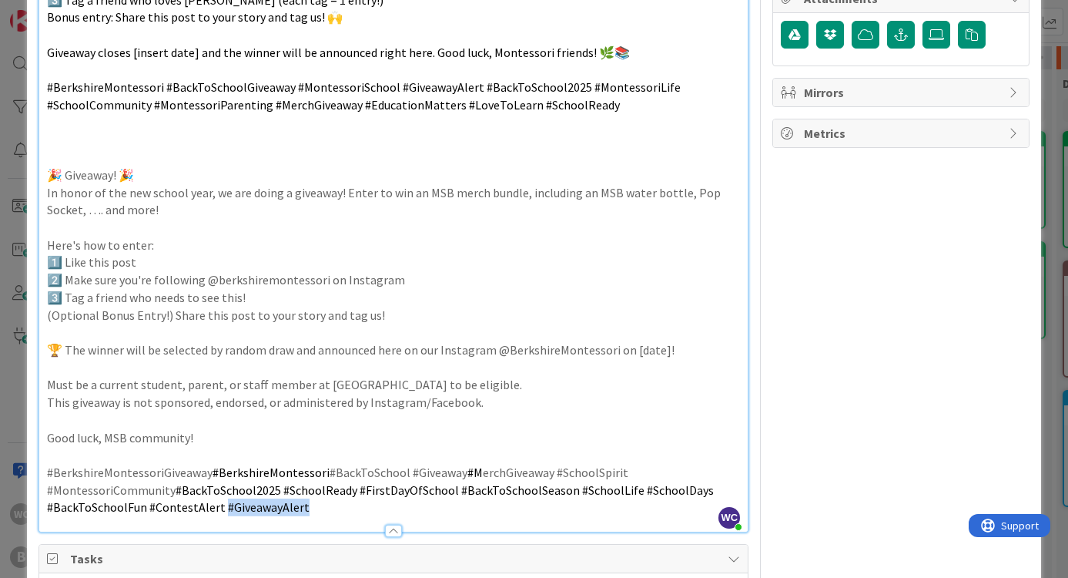
click at [222, 484] on p "#BerkshireMontessoriGiveaway #BerkshireMontessori #BackToSchool #Giveaway #M er…" at bounding box center [394, 490] width 694 height 52
copy span "#GiveawayAlert"
click at [622, 114] on p at bounding box center [394, 123] width 694 height 18
click at [605, 93] on p "#BerkshireMontessori #BackToSchoolGiveaway #MontessoriSchool #GiveawayAlert #Ba…" at bounding box center [394, 96] width 694 height 35
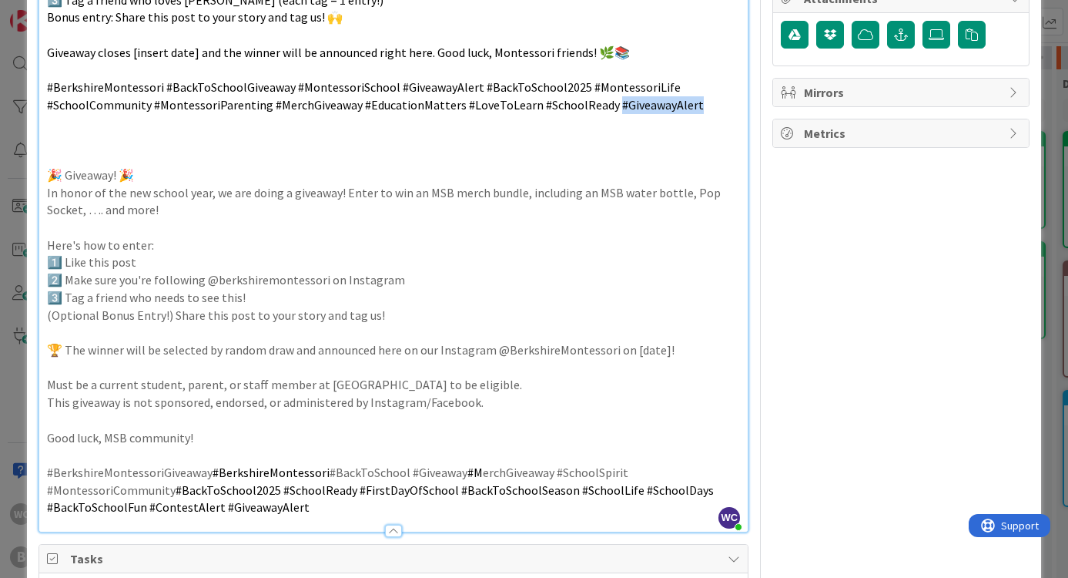
drag, startPoint x: 689, startPoint y: 102, endPoint x: 606, endPoint y: 94, distance: 83.5
click at [606, 94] on p "#BerkshireMontessori #BackToSchoolGiveaway #MontessoriSchool #GiveawayAlert #Ba…" at bounding box center [394, 96] width 694 height 35
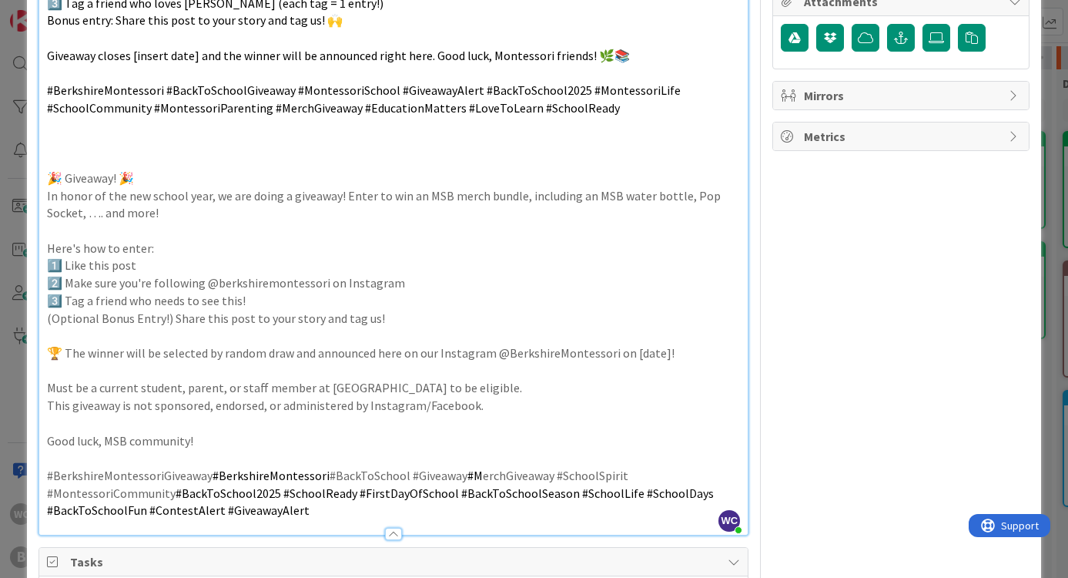
scroll to position [408, 0]
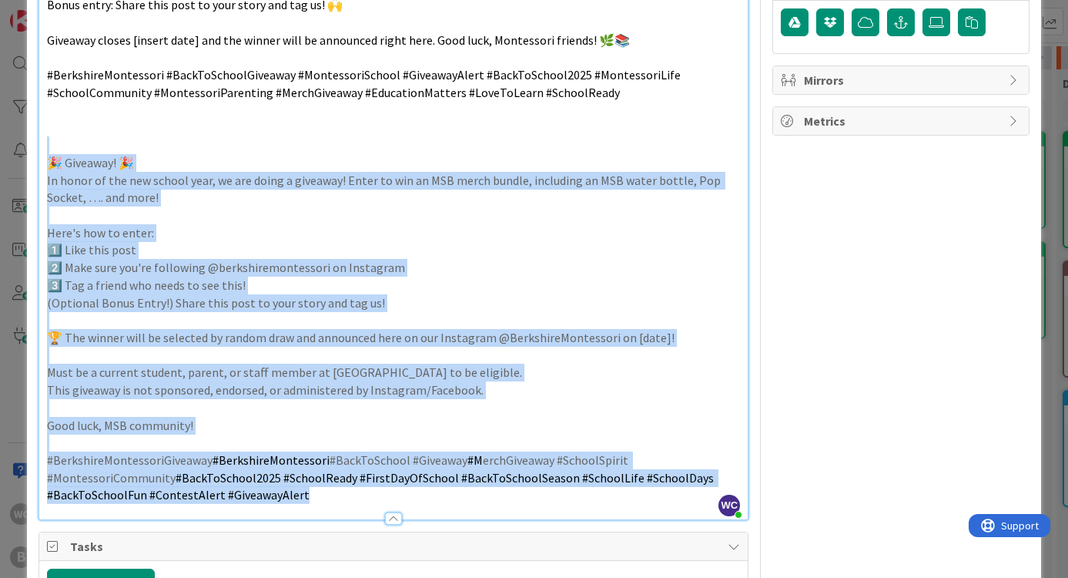
drag, startPoint x: 326, startPoint y: 476, endPoint x: 35, endPoint y: 141, distance: 443.4
click at [35, 141] on div "ID 2171 Content Creation Backlog Title 18 / 128 Instagram Giveaway Description …" at bounding box center [534, 200] width 1015 height 1174
click at [114, 294] on p "(Optional Bonus Entry!) Share this post to your story and tag us!" at bounding box center [394, 303] width 694 height 18
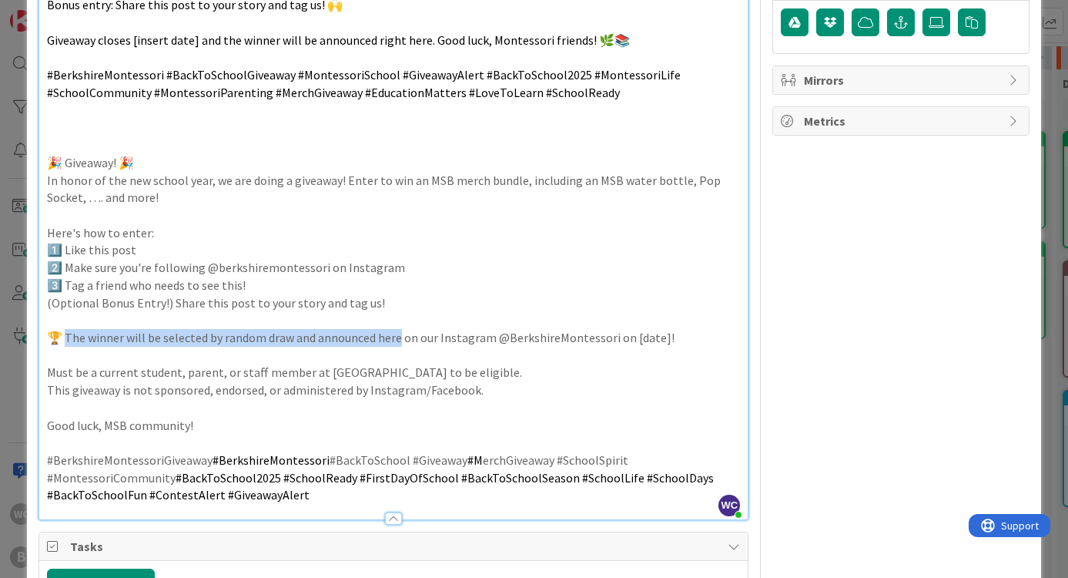
drag, startPoint x: 66, startPoint y: 320, endPoint x: 401, endPoint y: 324, distance: 334.3
click at [401, 329] on p "🏆 The winner will be selected by random draw and announced here on our Instagra…" at bounding box center [394, 338] width 694 height 18
copy p "he winner will be selected by random draw and announced here"
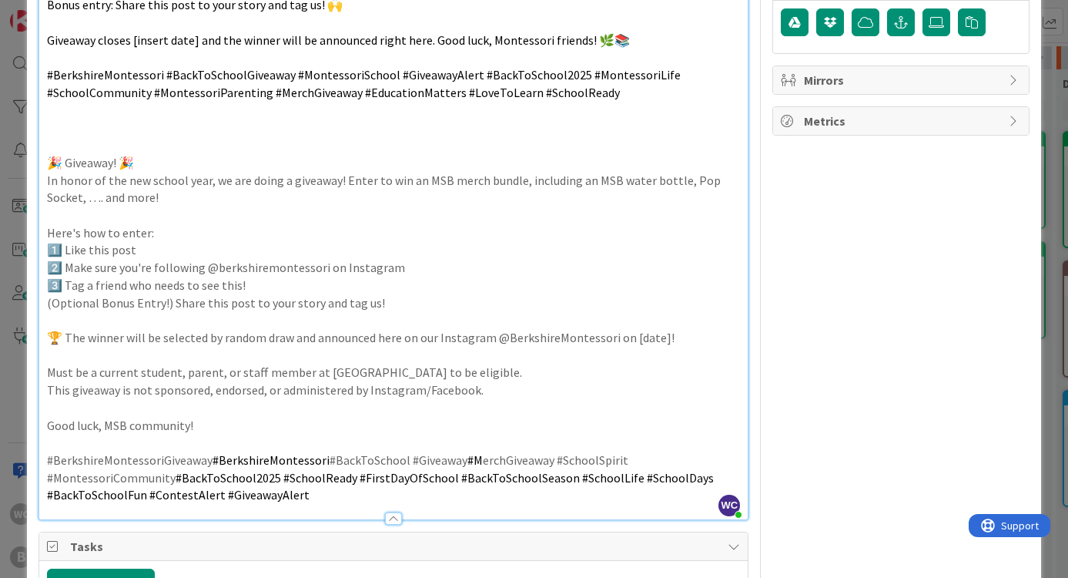
click at [240, 32] on span "Giveaway closes [insert date] and the winner will be announced right here. Good…" at bounding box center [338, 39] width 583 height 15
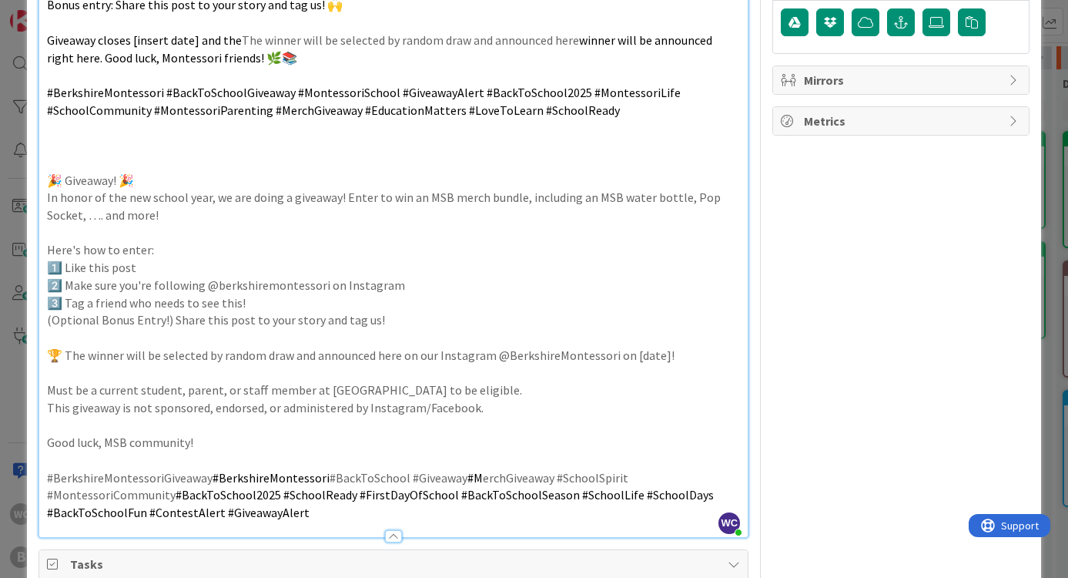
click at [250, 32] on p "Giveaway closes [insert date] and the The winner will be selected by random dra…" at bounding box center [394, 49] width 694 height 35
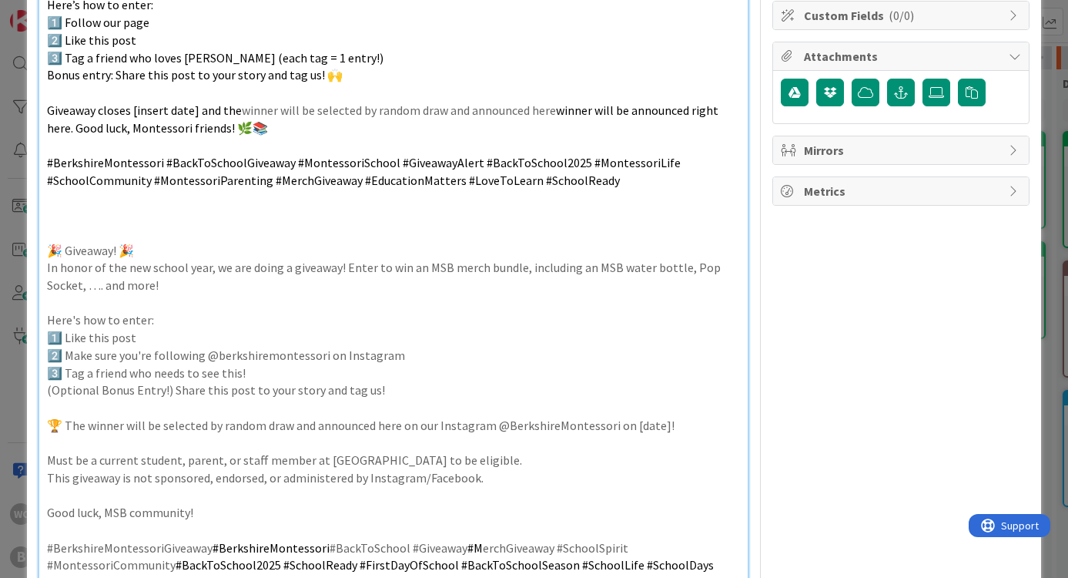
scroll to position [335, 0]
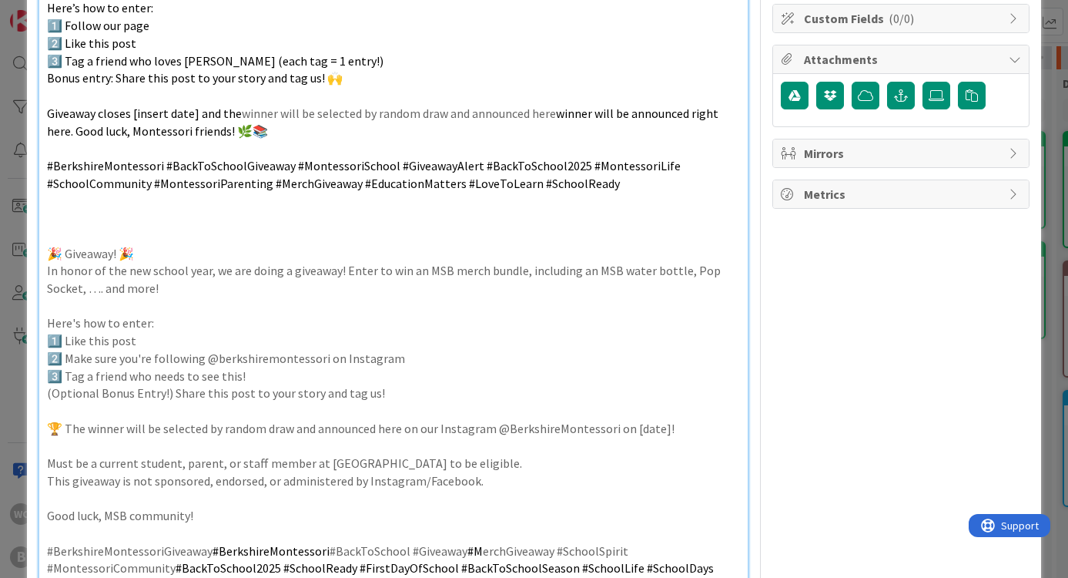
drag, startPoint x: 550, startPoint y: 107, endPoint x: 471, endPoint y: 105, distance: 79.4
click at [471, 105] on p "Giveaway closes [insert date] and the winner will be selected by random draw an…" at bounding box center [394, 122] width 694 height 35
drag, startPoint x: 505, startPoint y: 108, endPoint x: 469, endPoint y: 108, distance: 36.2
click at [469, 108] on span "winner will be announced right here. Good luck, Montessori friends! 🌿📚" at bounding box center [383, 122] width 673 height 33
drag, startPoint x: 470, startPoint y: 104, endPoint x: 503, endPoint y: 103, distance: 33.1
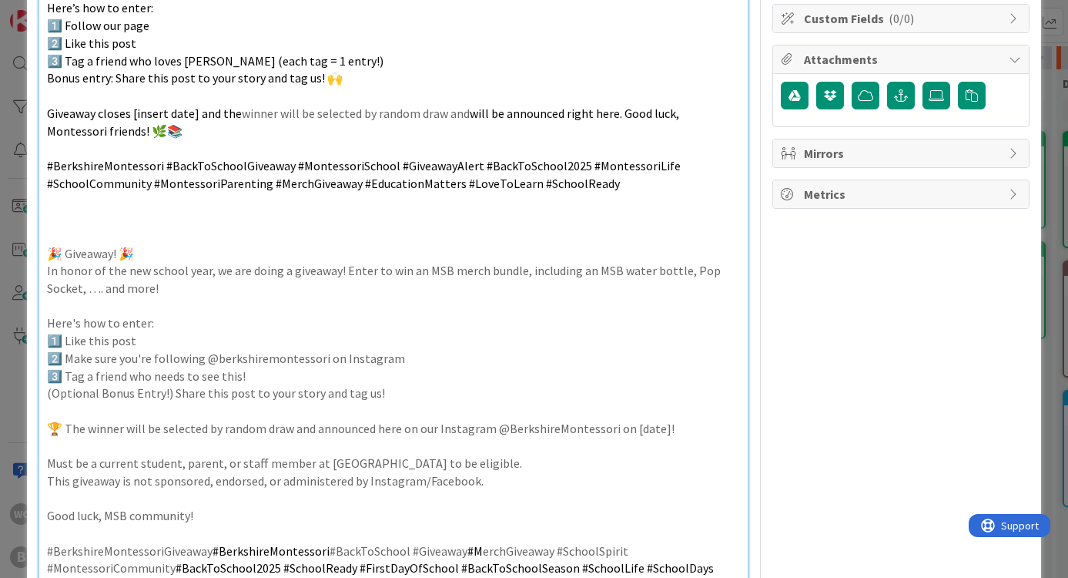
click at [503, 106] on span "will be announced right here. Good luck, Montessori friends! 🌿📚" at bounding box center [364, 122] width 635 height 33
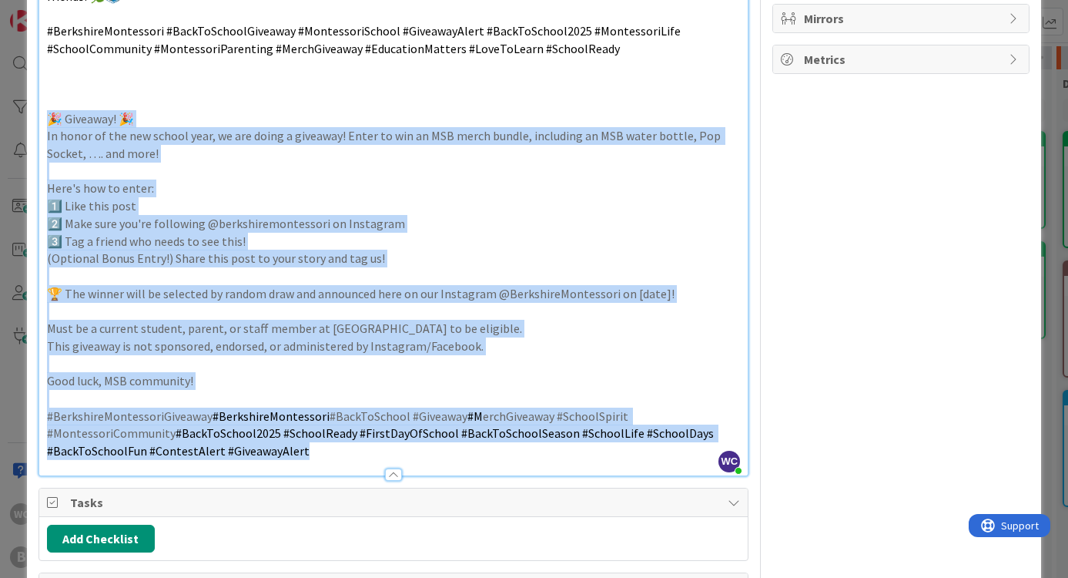
drag, startPoint x: 40, startPoint y: 236, endPoint x: 477, endPoint y: 461, distance: 490.9
click at [477, 461] on div "Title 18 / 128 Instagram Giveaway Description WC Willow Covendecker just joined…" at bounding box center [394, 160] width 711 height 1141
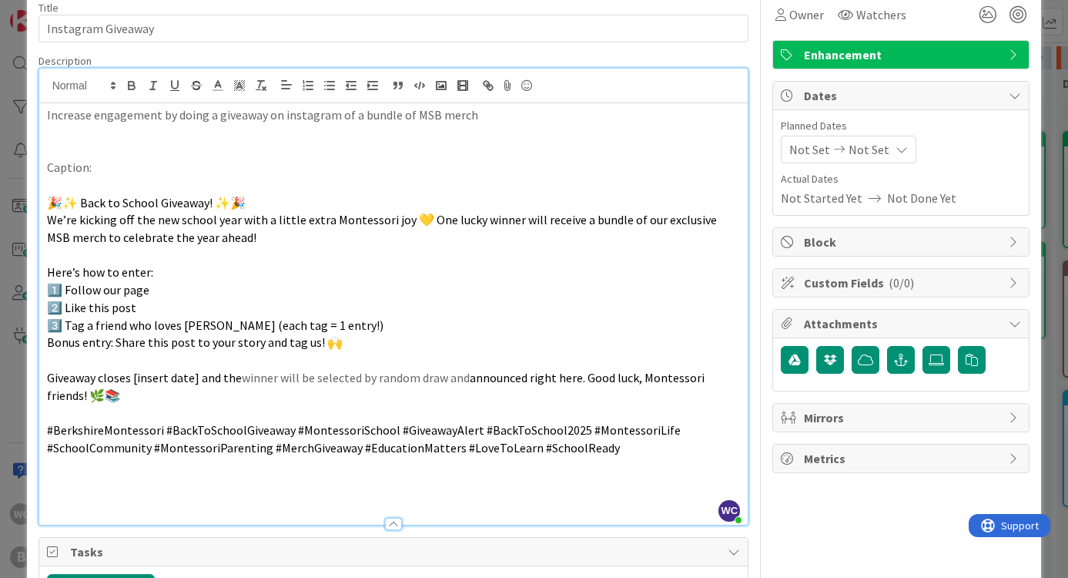
scroll to position [76, 0]
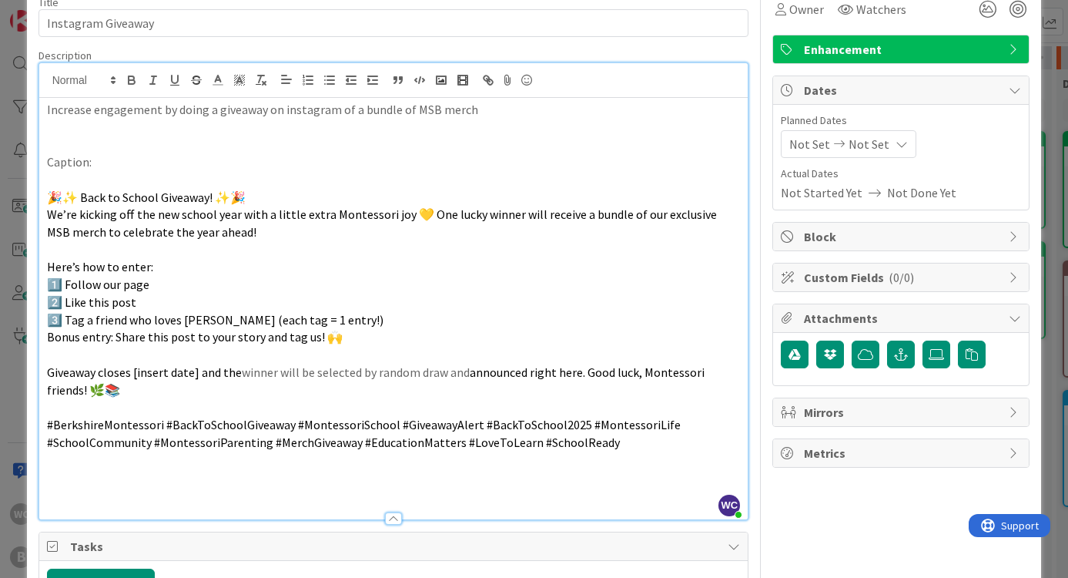
click at [246, 136] on p at bounding box center [394, 145] width 694 height 18
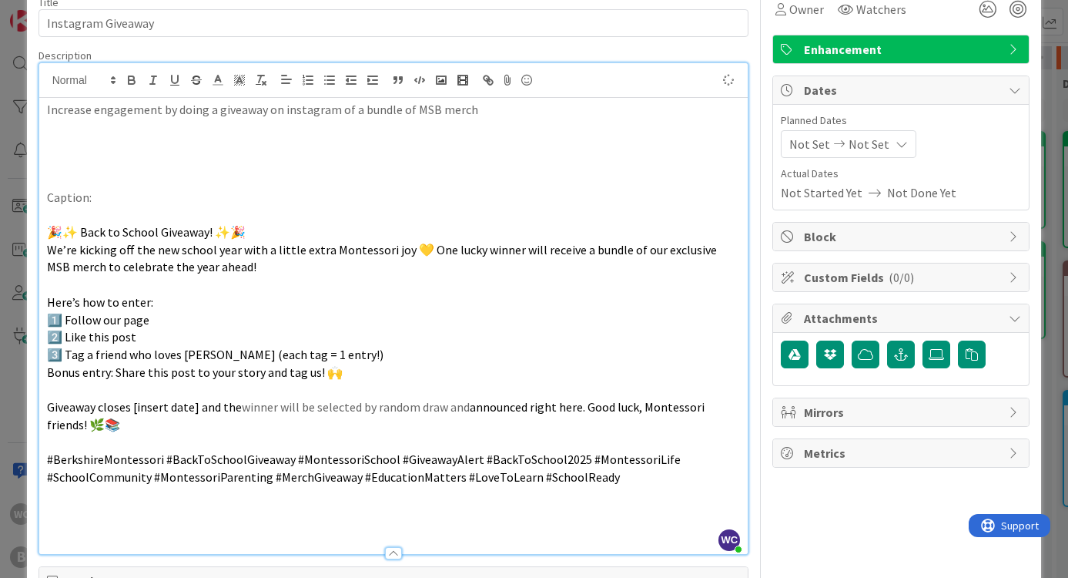
click at [61, 139] on p at bounding box center [394, 145] width 694 height 18
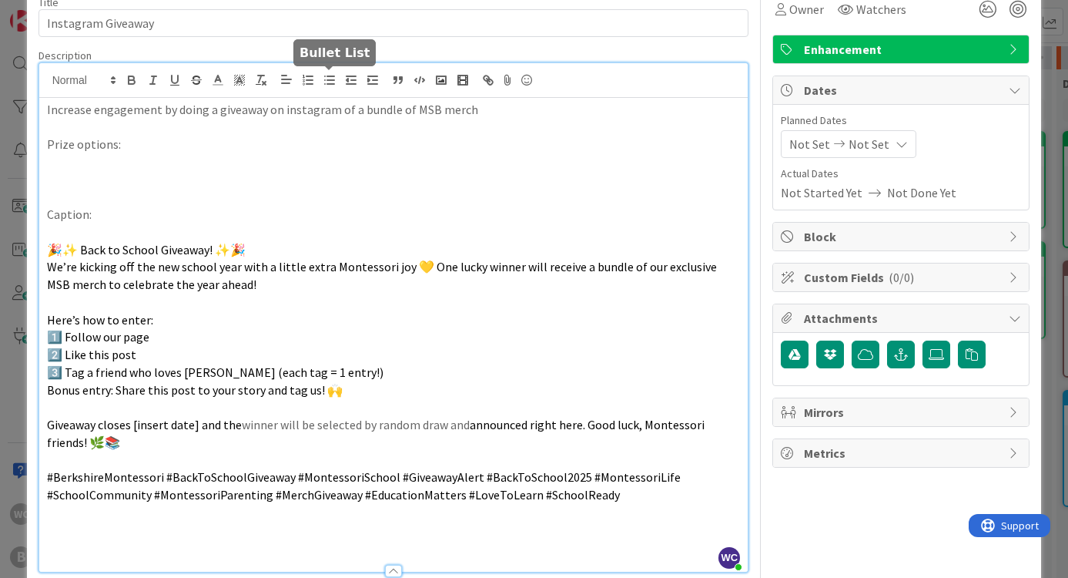
click at [326, 82] on icon "button" at bounding box center [330, 80] width 14 height 14
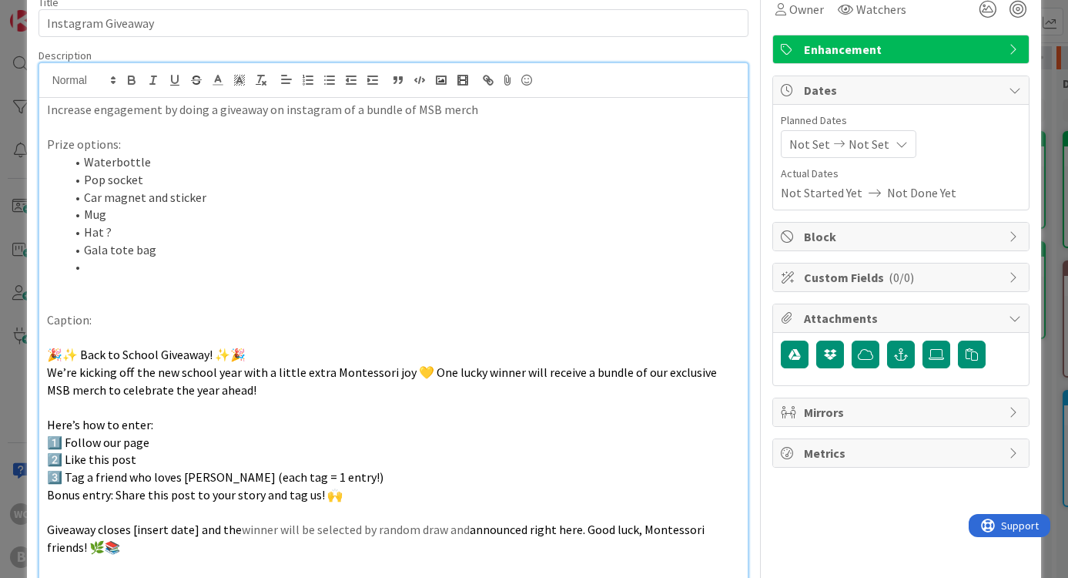
click at [270, 223] on li "Hat ?" at bounding box center [402, 232] width 675 height 18
